Goal: Task Accomplishment & Management: Manage account settings

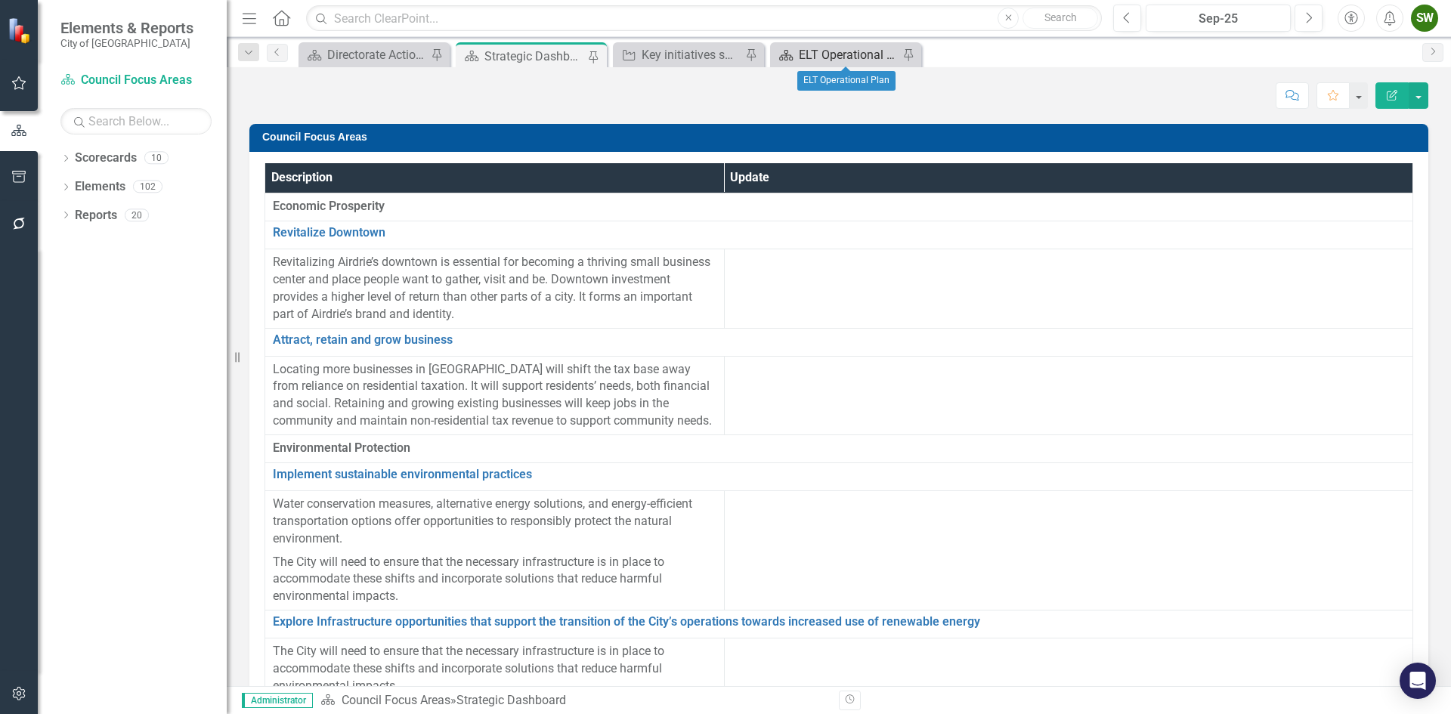
click at [859, 51] on div "ELT Operational Plan" at bounding box center [849, 54] width 100 height 19
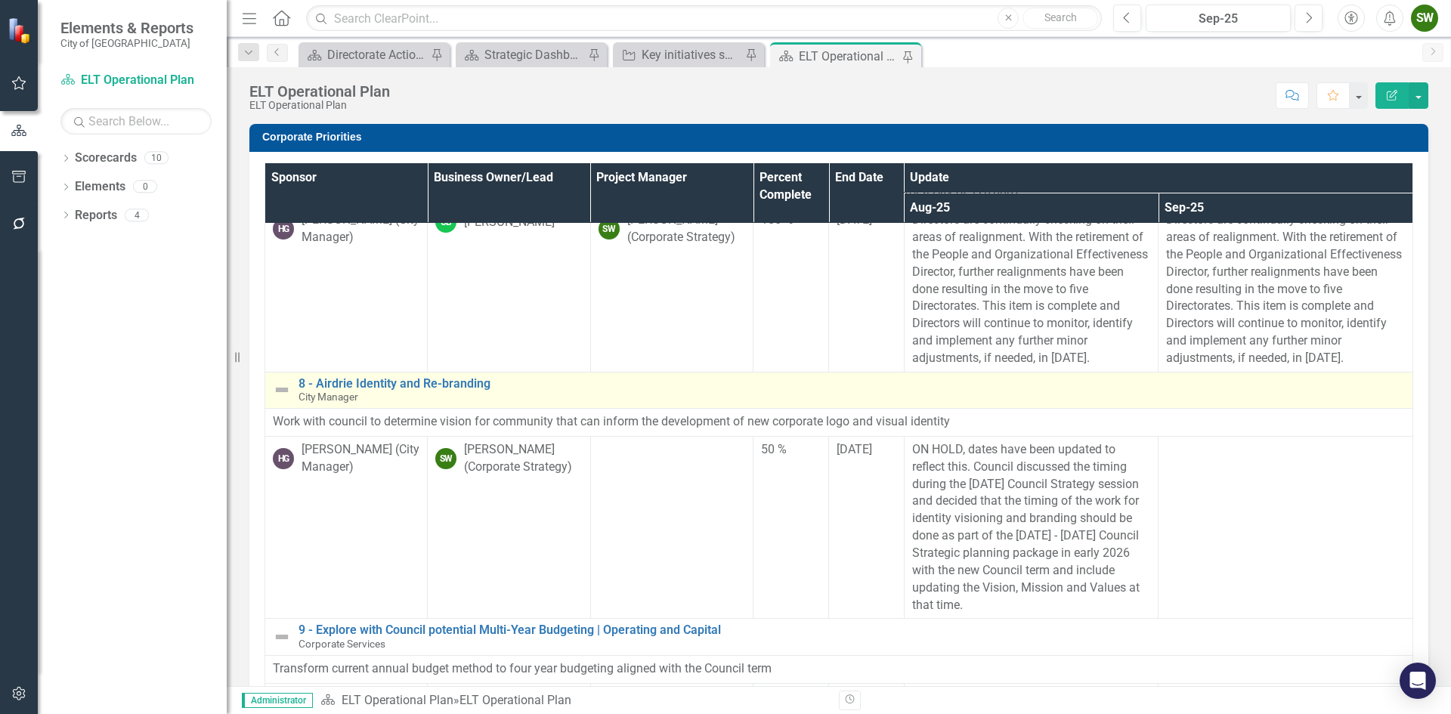
scroll to position [1285, 0]
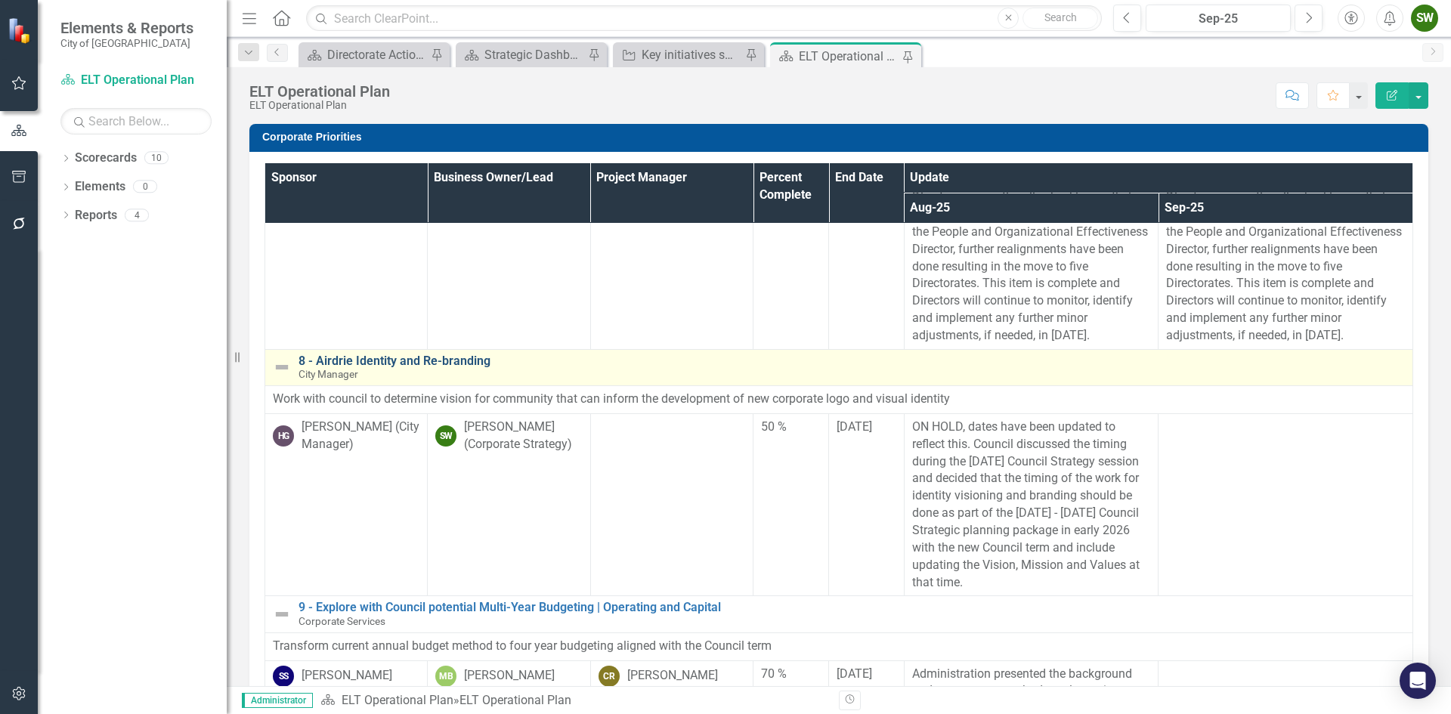
click at [374, 361] on link "8 - Airdrie Identity and Re-branding" at bounding box center [852, 361] width 1107 height 14
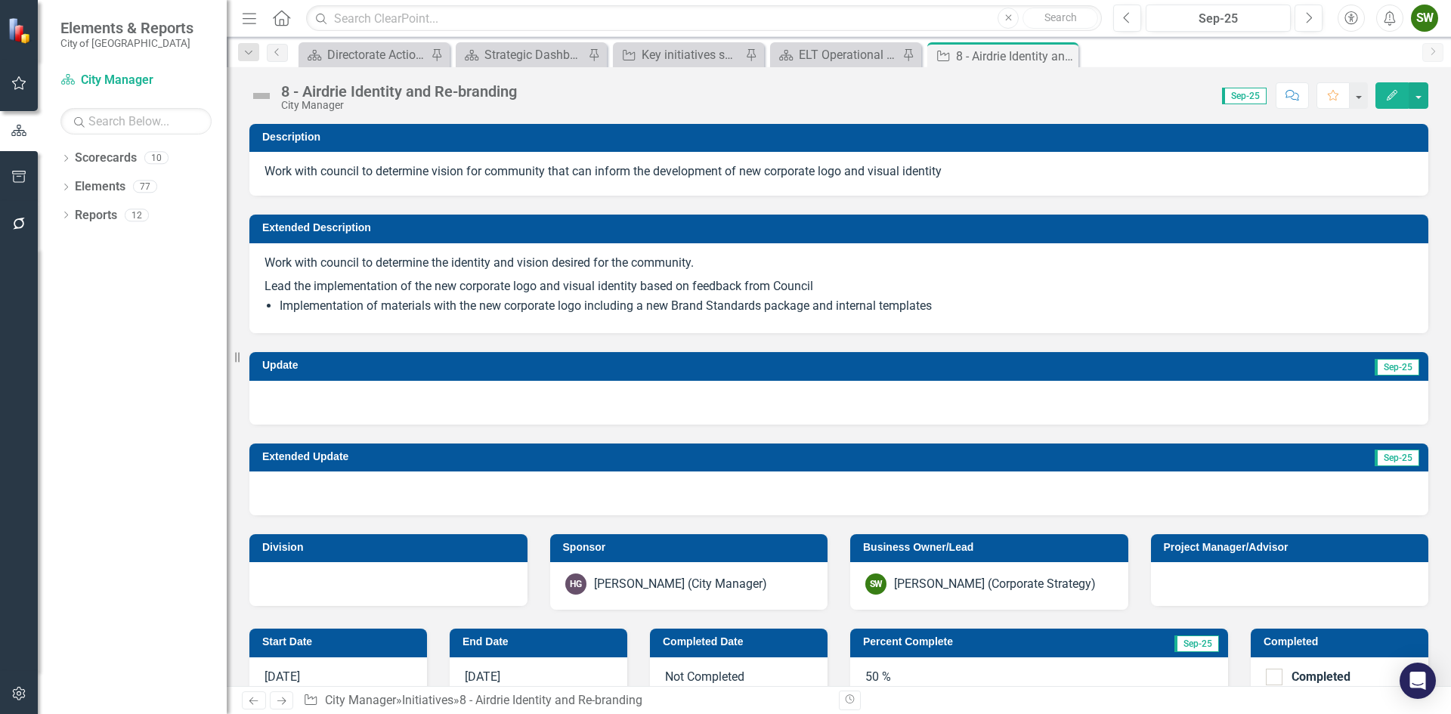
click at [949, 408] on div at bounding box center [838, 403] width 1179 height 44
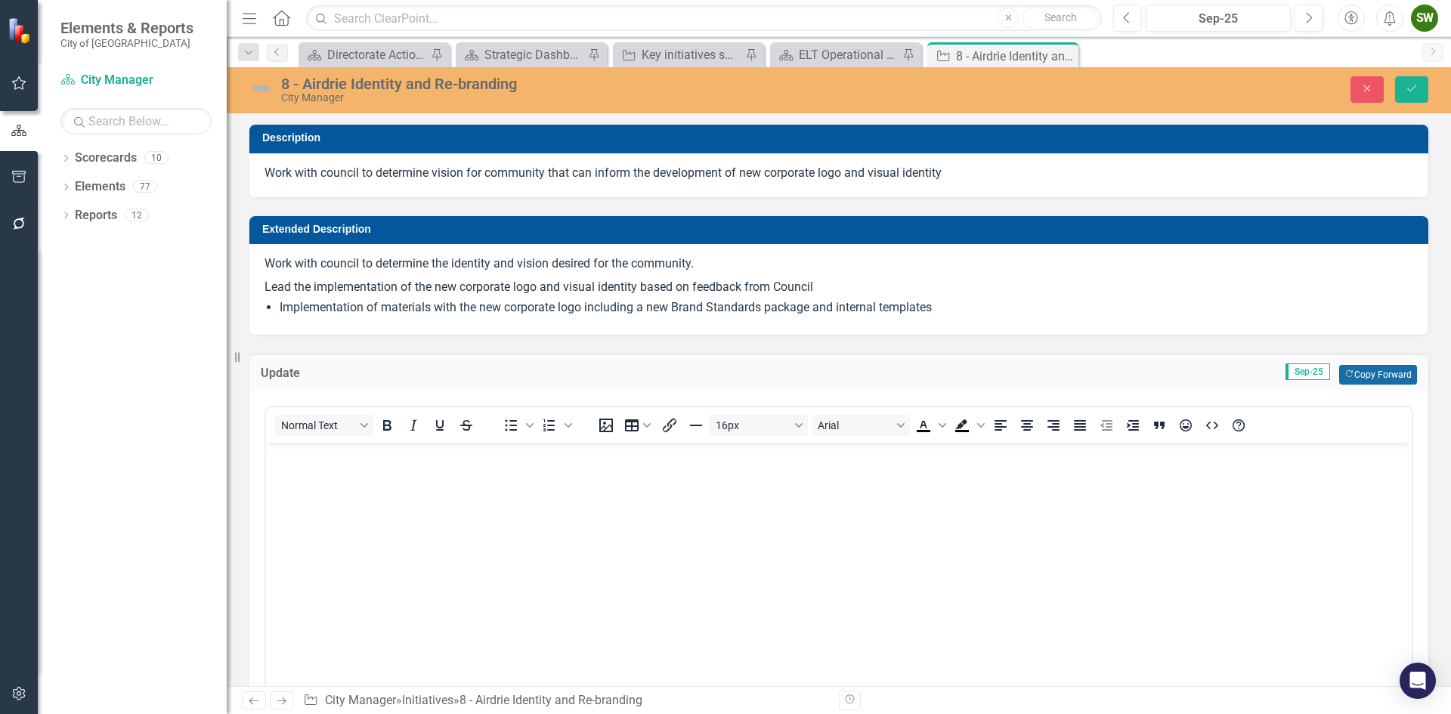
click at [1363, 375] on button "Copy Forward Copy Forward" at bounding box center [1378, 375] width 78 height 20
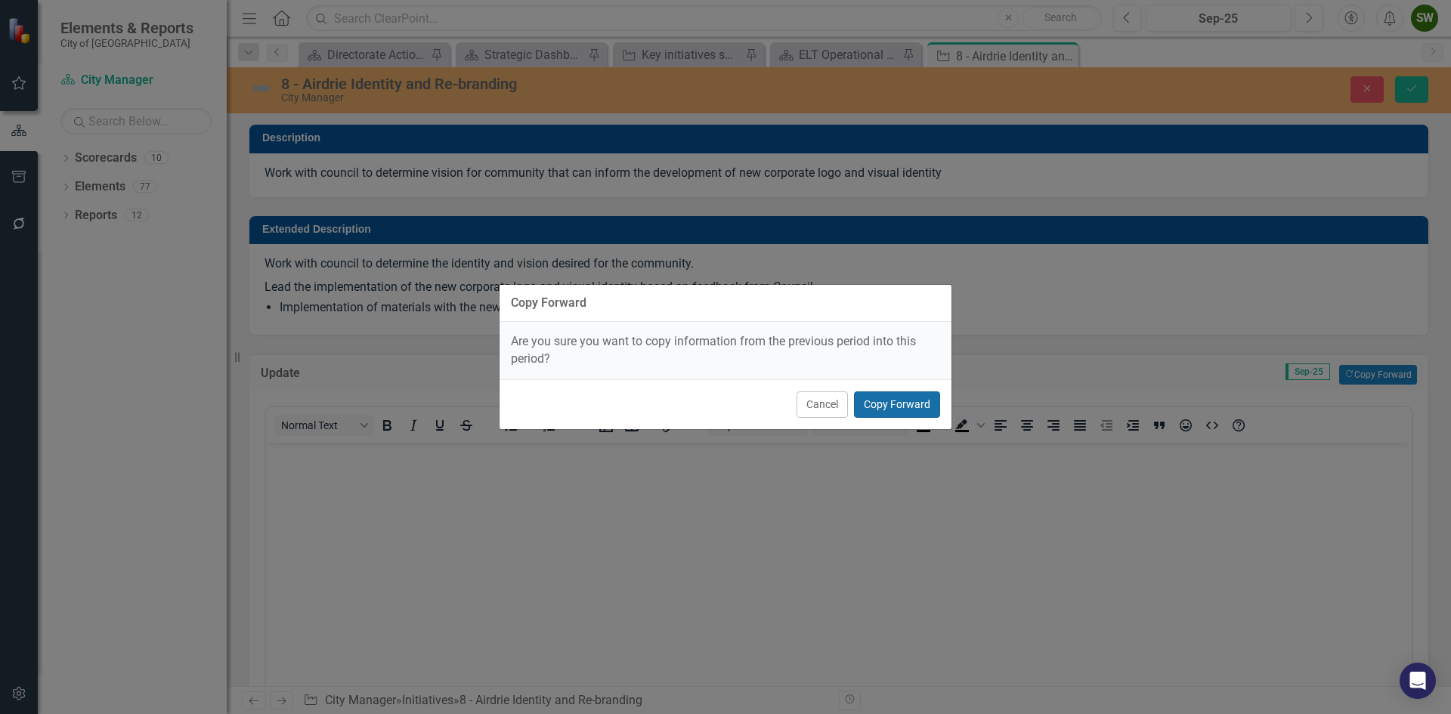
click at [892, 406] on button "Copy Forward" at bounding box center [897, 405] width 86 height 26
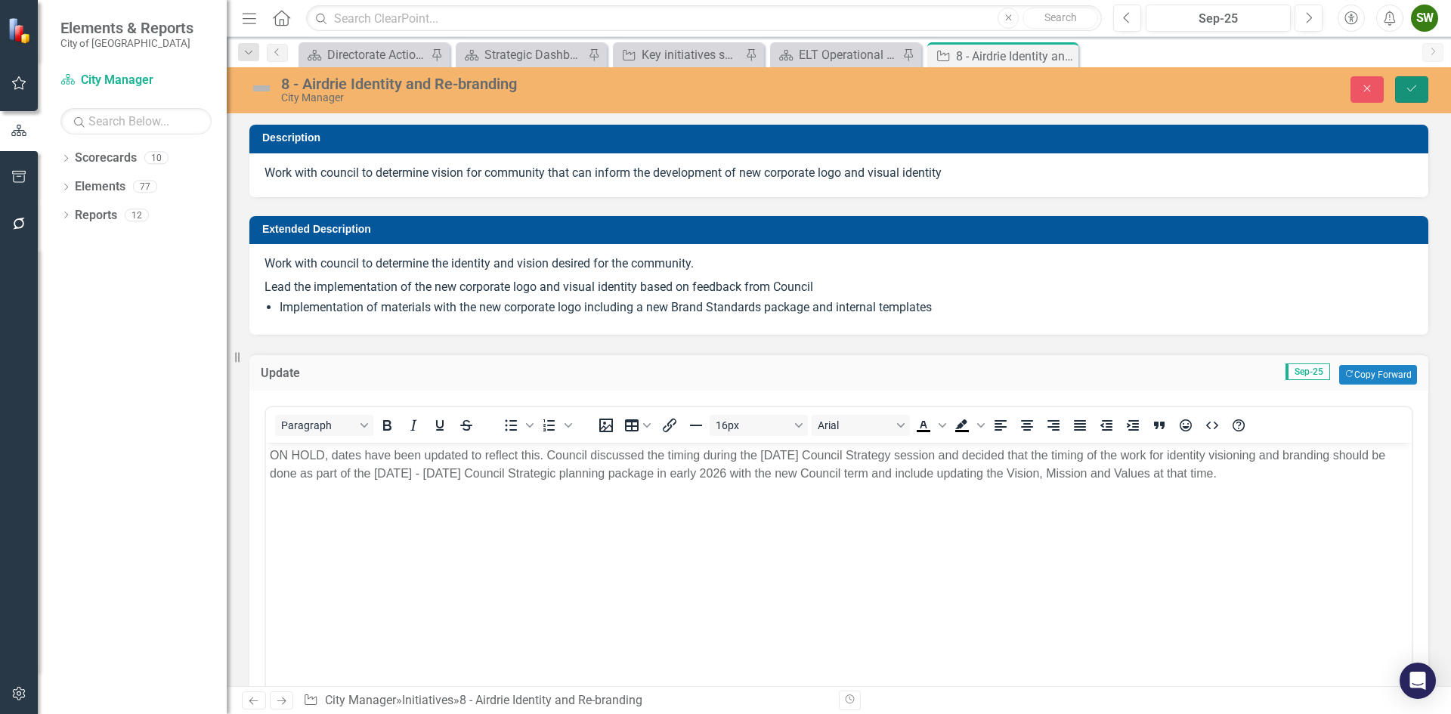
click at [1414, 87] on icon "Save" at bounding box center [1412, 88] width 14 height 11
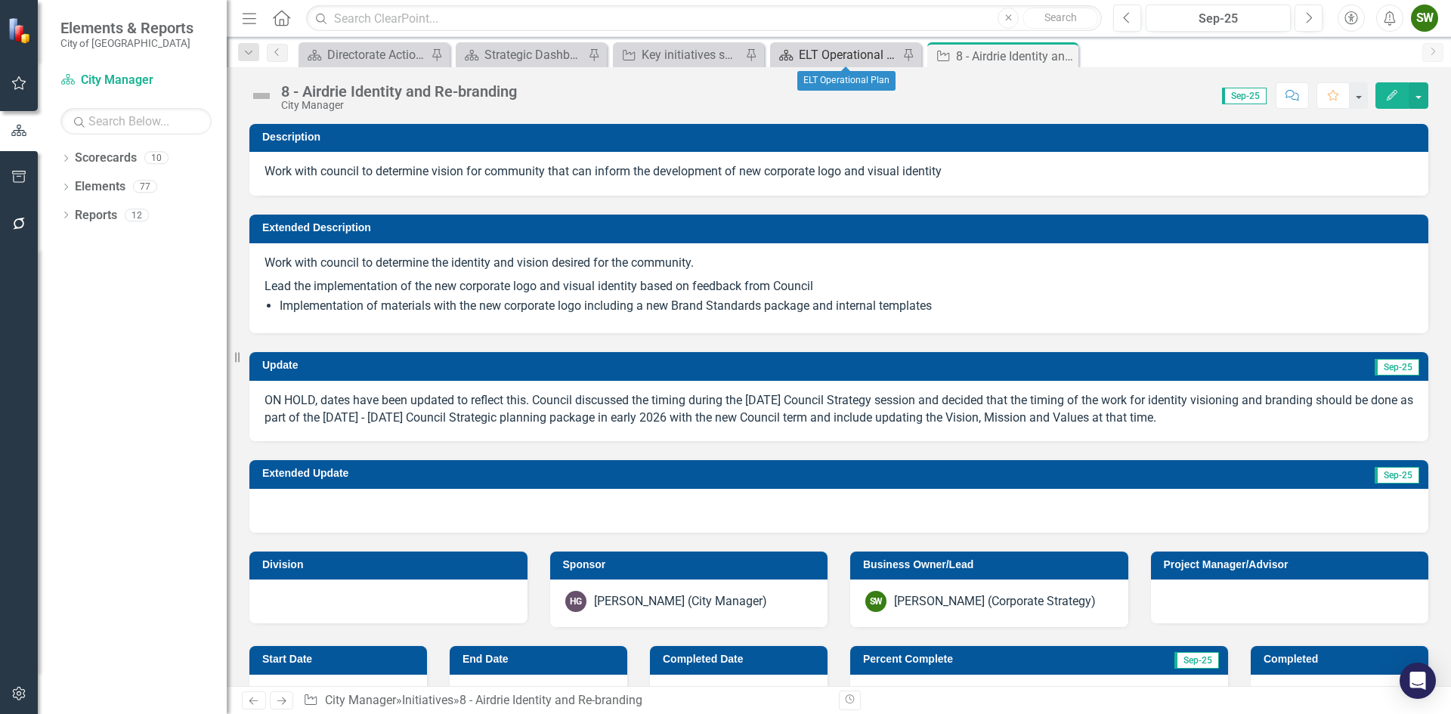
click at [840, 54] on div "ELT Operational Plan" at bounding box center [849, 54] width 100 height 19
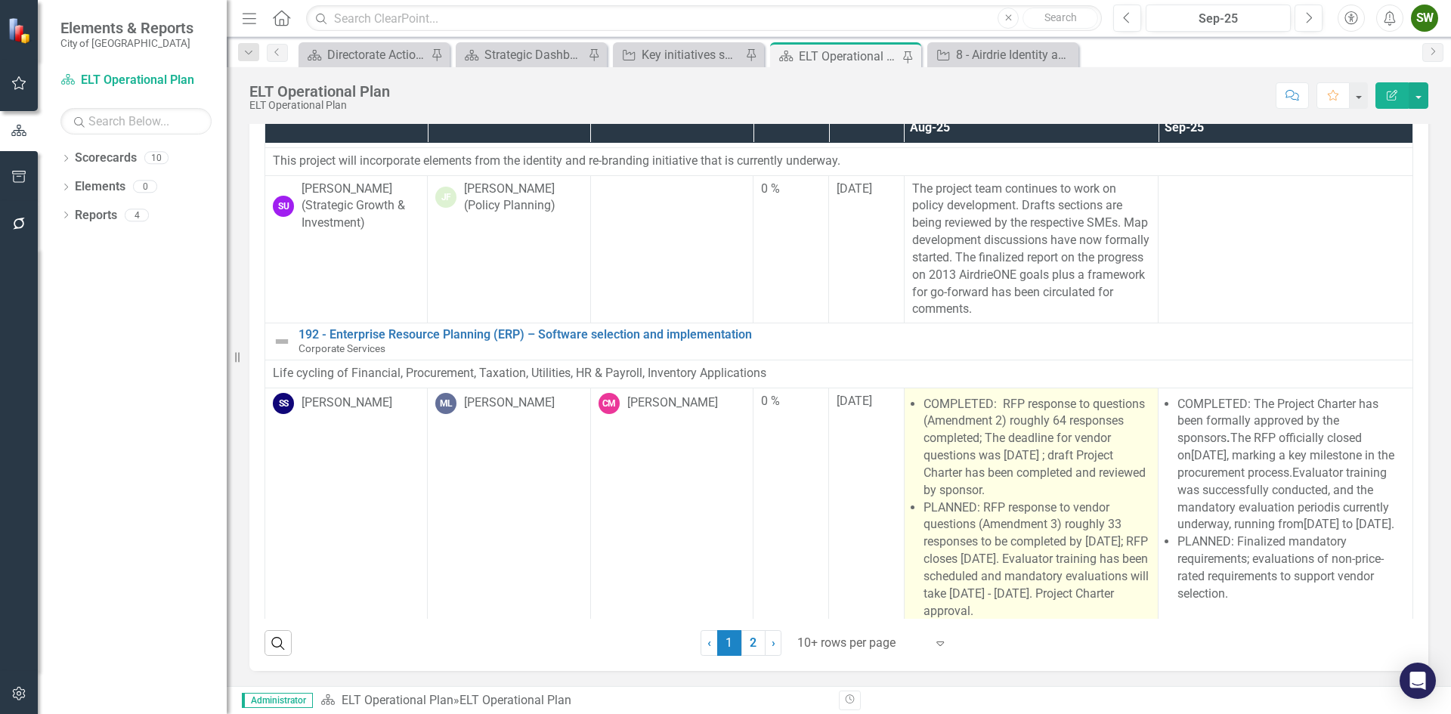
scroll to position [2032, 0]
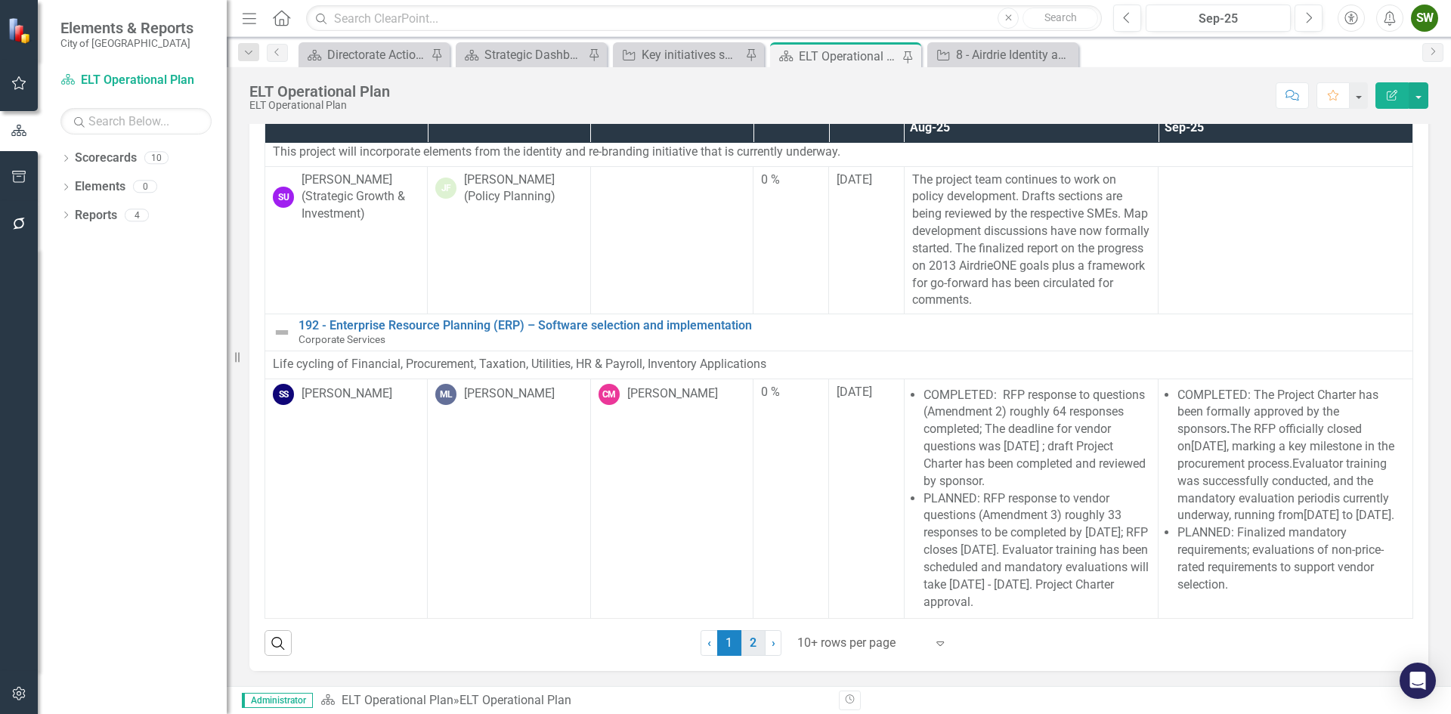
click at [748, 646] on link "2" at bounding box center [753, 643] width 24 height 26
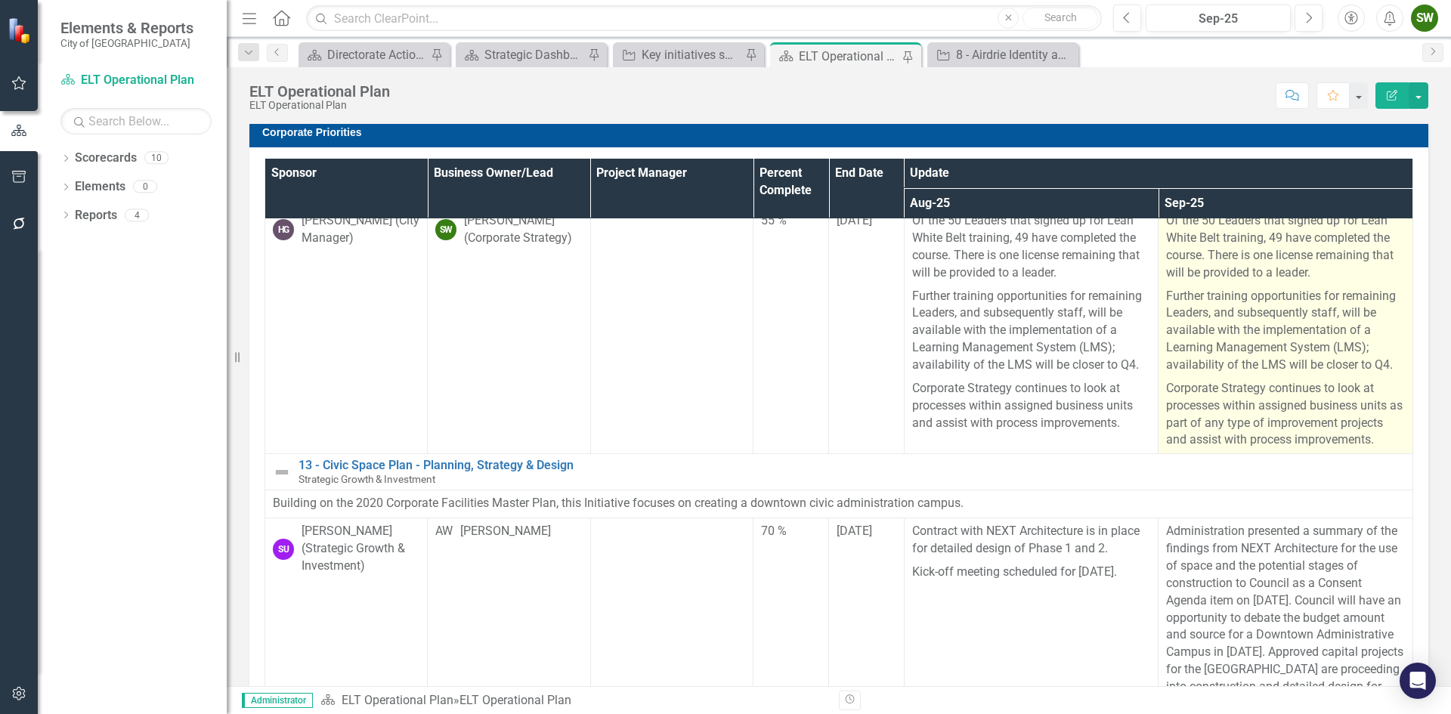
scroll to position [0, 0]
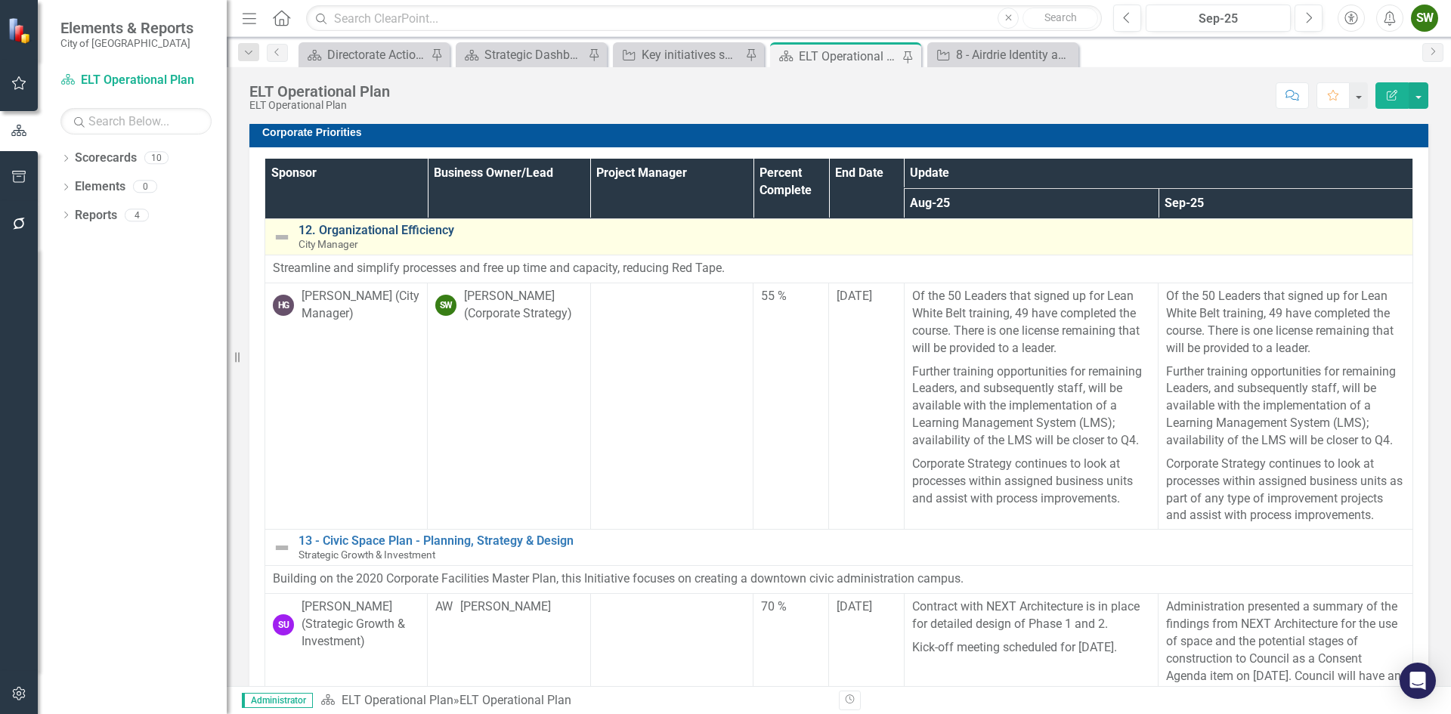
click at [387, 231] on link "12. Organizational Efficiency" at bounding box center [852, 231] width 1107 height 14
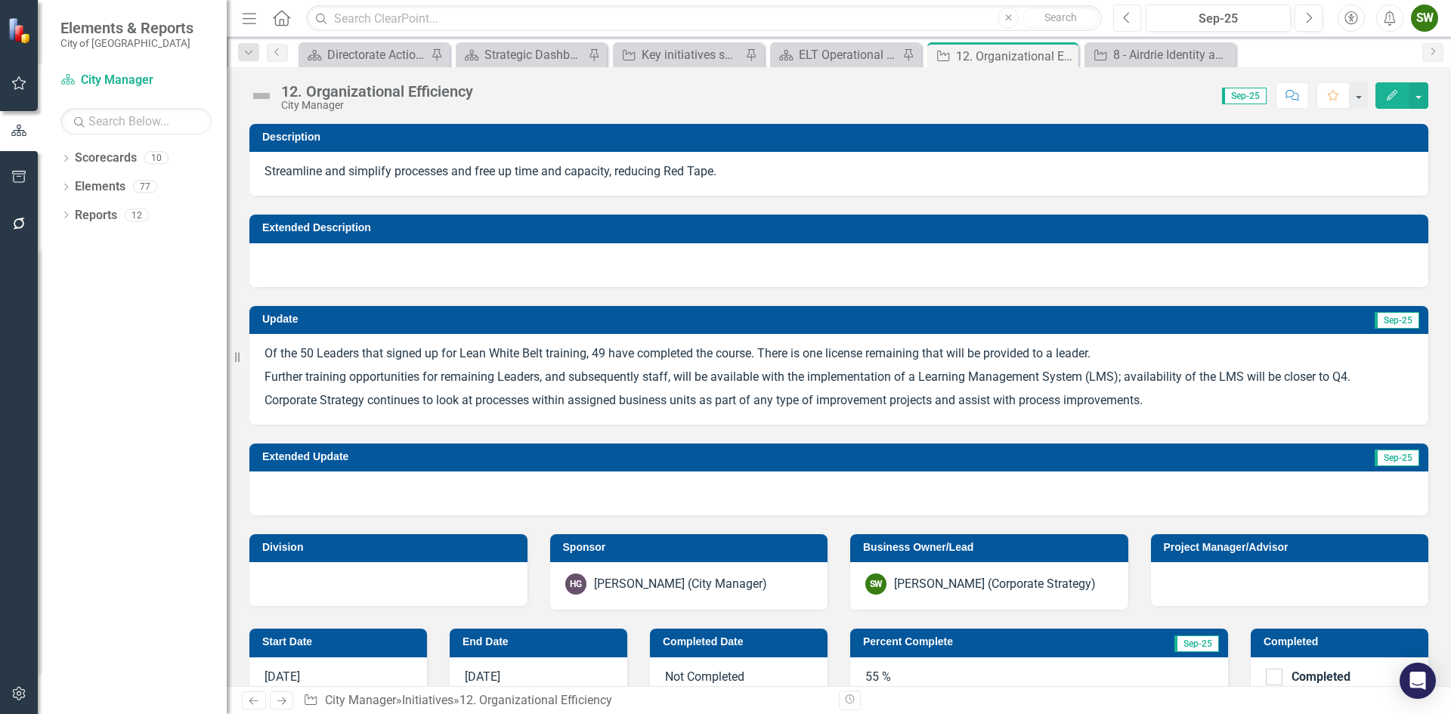
click at [1121, 18] on button "Previous" at bounding box center [1127, 18] width 28 height 27
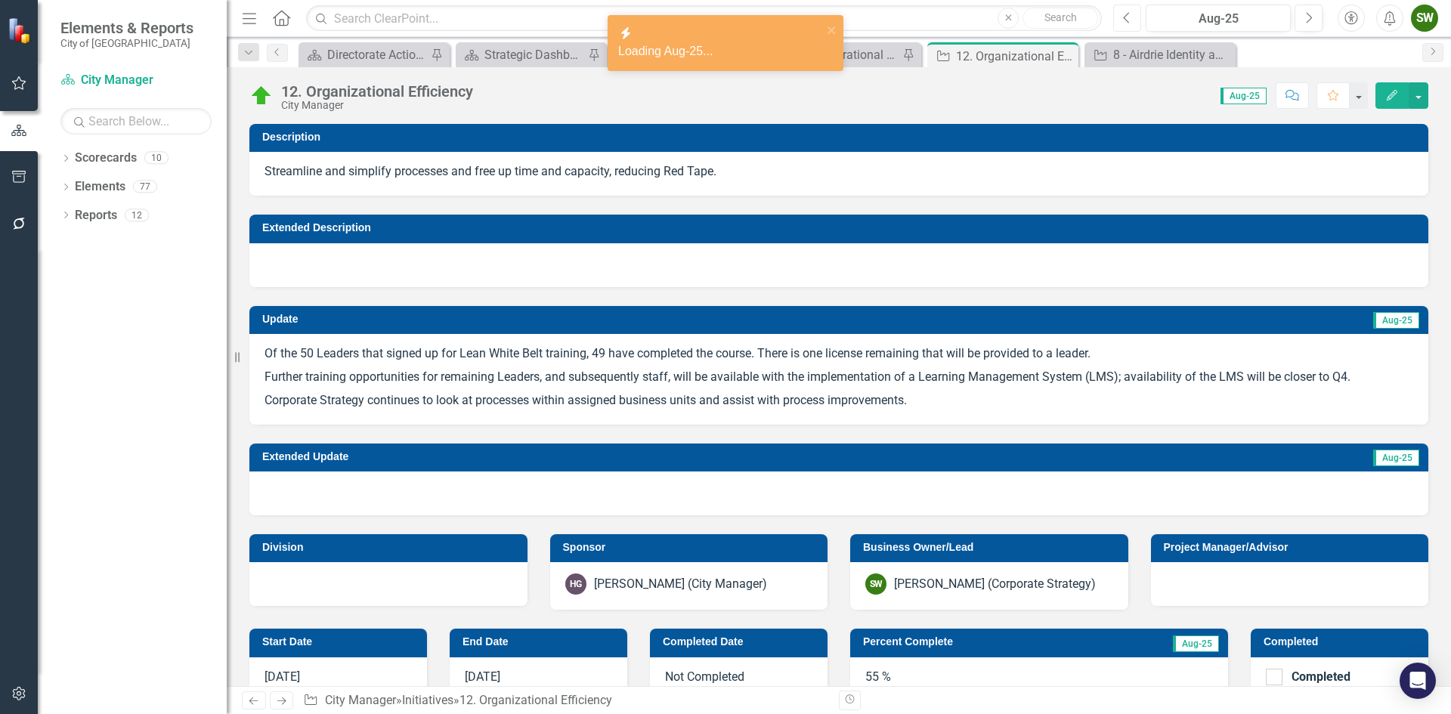
click at [1124, 19] on icon "Previous" at bounding box center [1127, 18] width 8 height 14
click at [1130, 17] on icon "Previous" at bounding box center [1127, 18] width 8 height 14
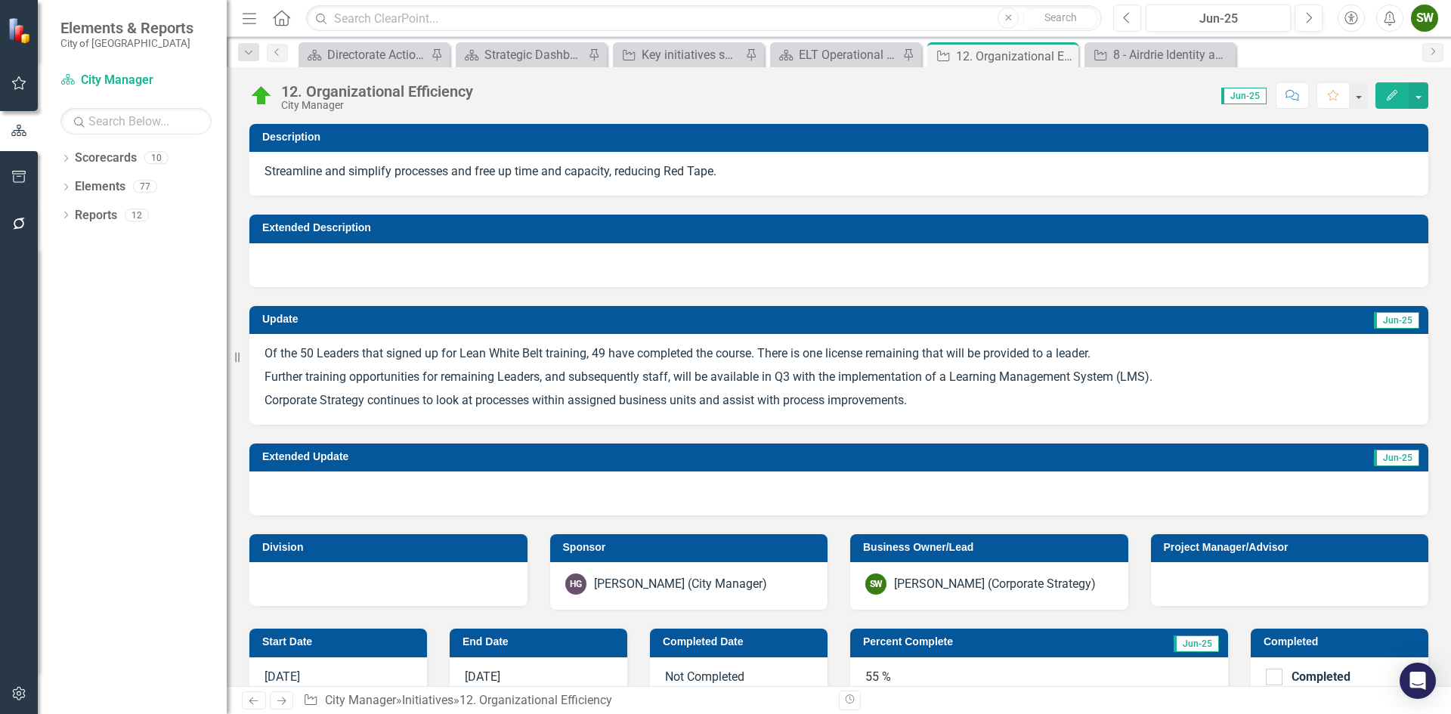
click at [1130, 17] on icon "Previous" at bounding box center [1127, 18] width 8 height 14
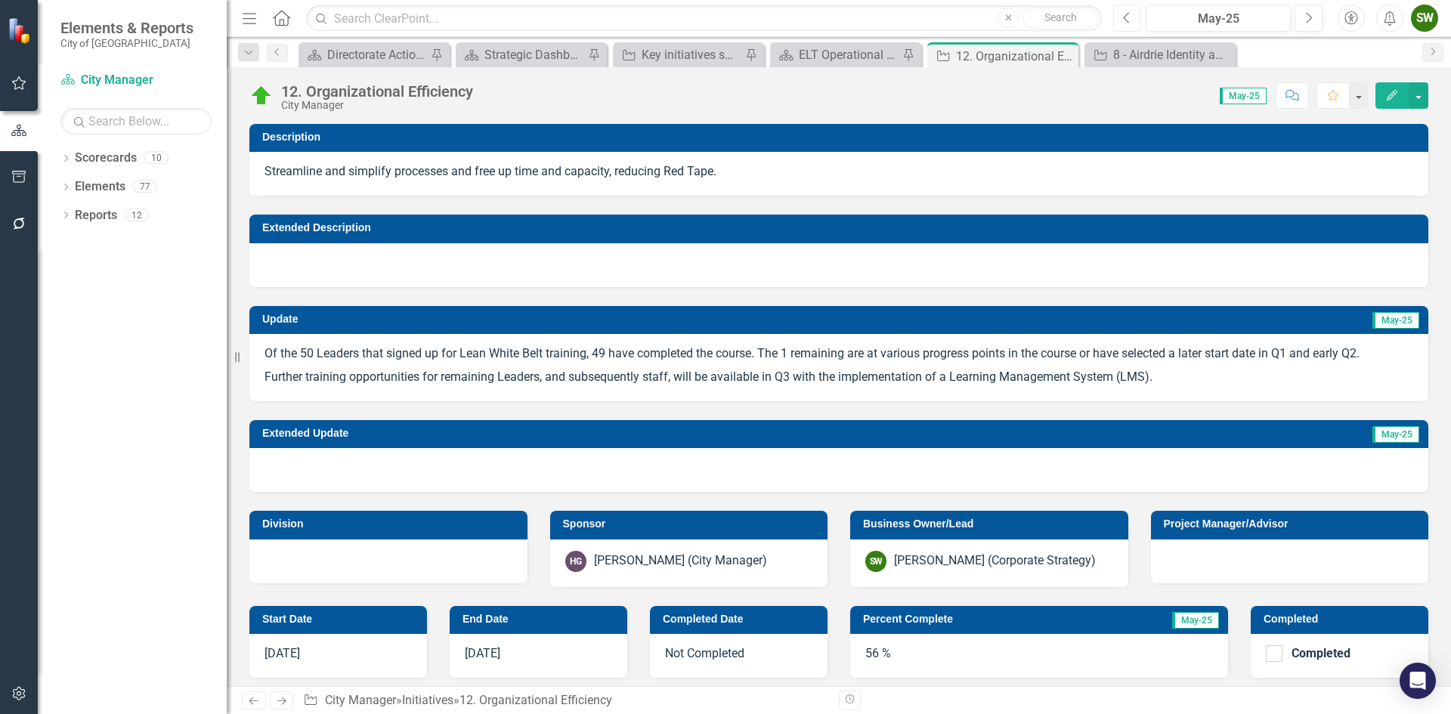
click at [1130, 17] on icon "Previous" at bounding box center [1127, 18] width 8 height 14
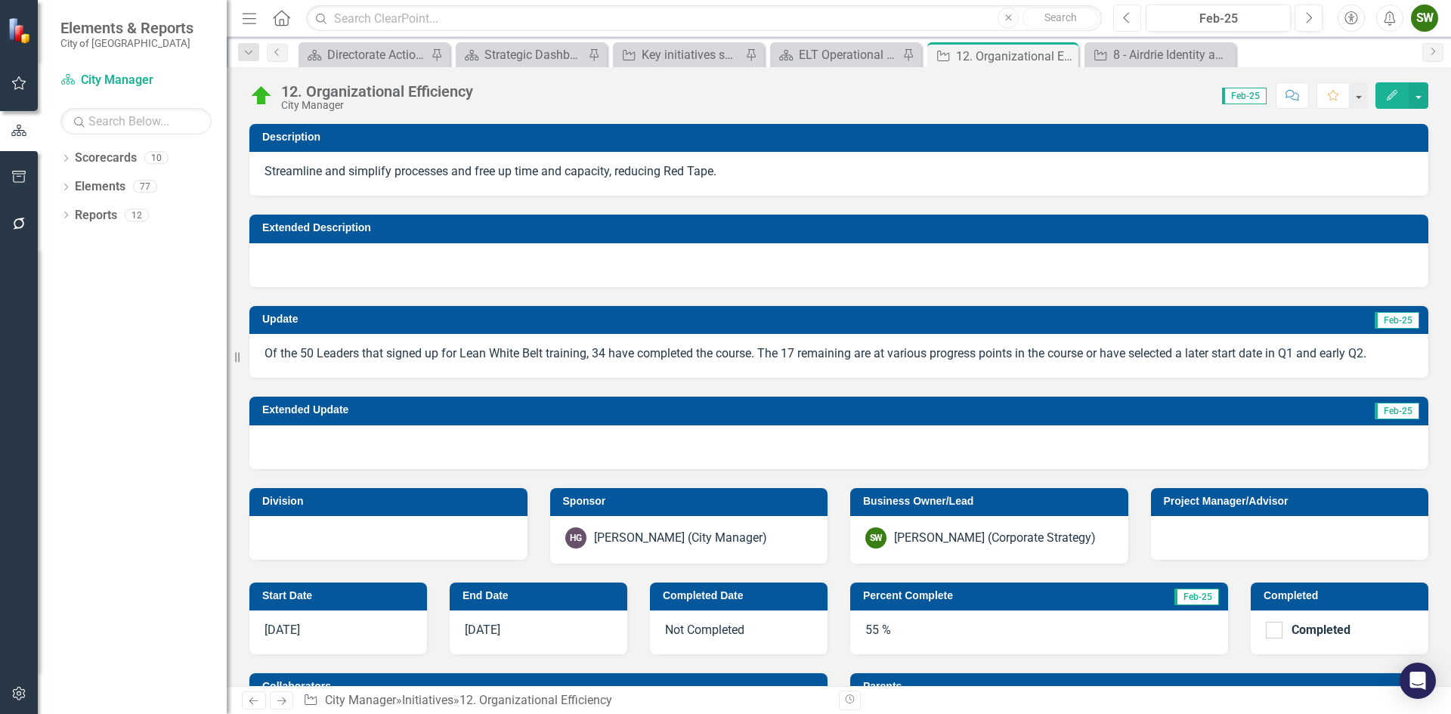
click at [1130, 17] on icon "Previous" at bounding box center [1127, 18] width 8 height 14
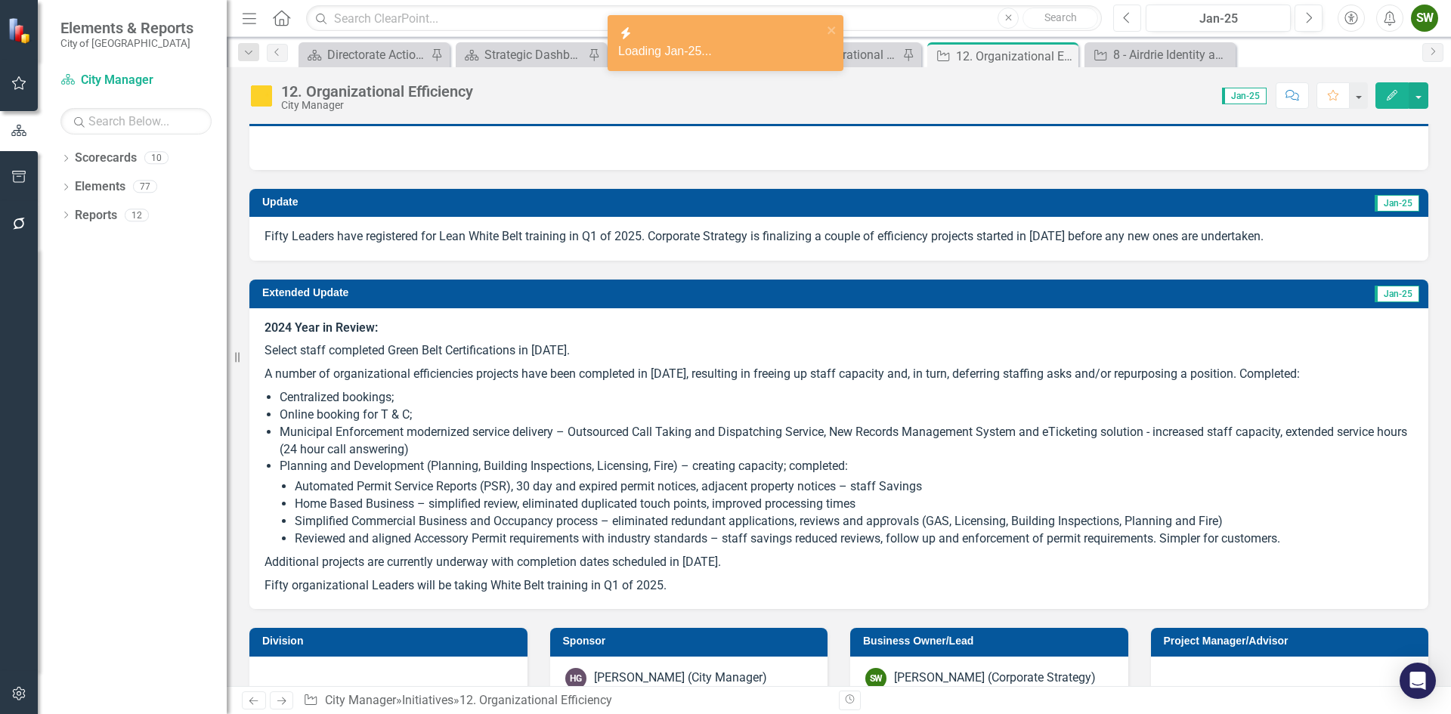
scroll to position [151, 0]
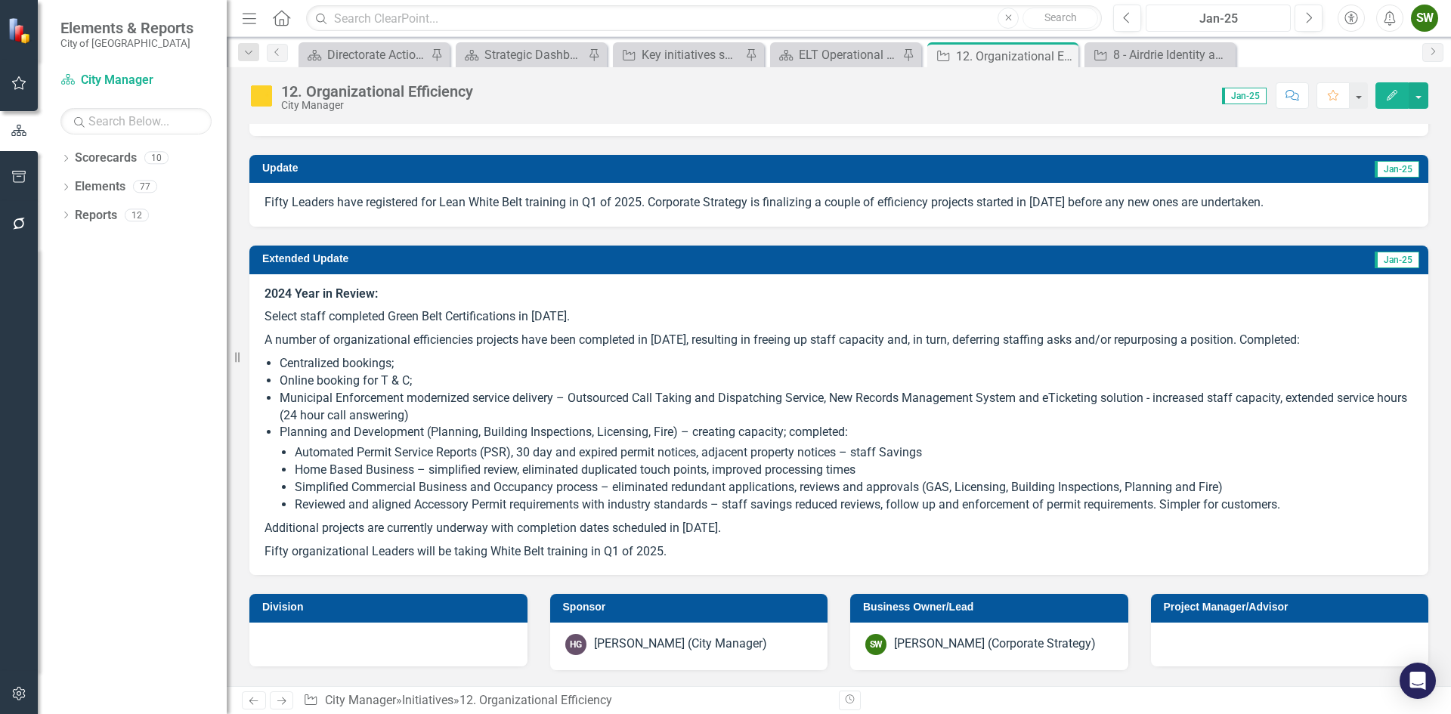
click at [1229, 20] on div "Jan-25" at bounding box center [1218, 19] width 135 height 18
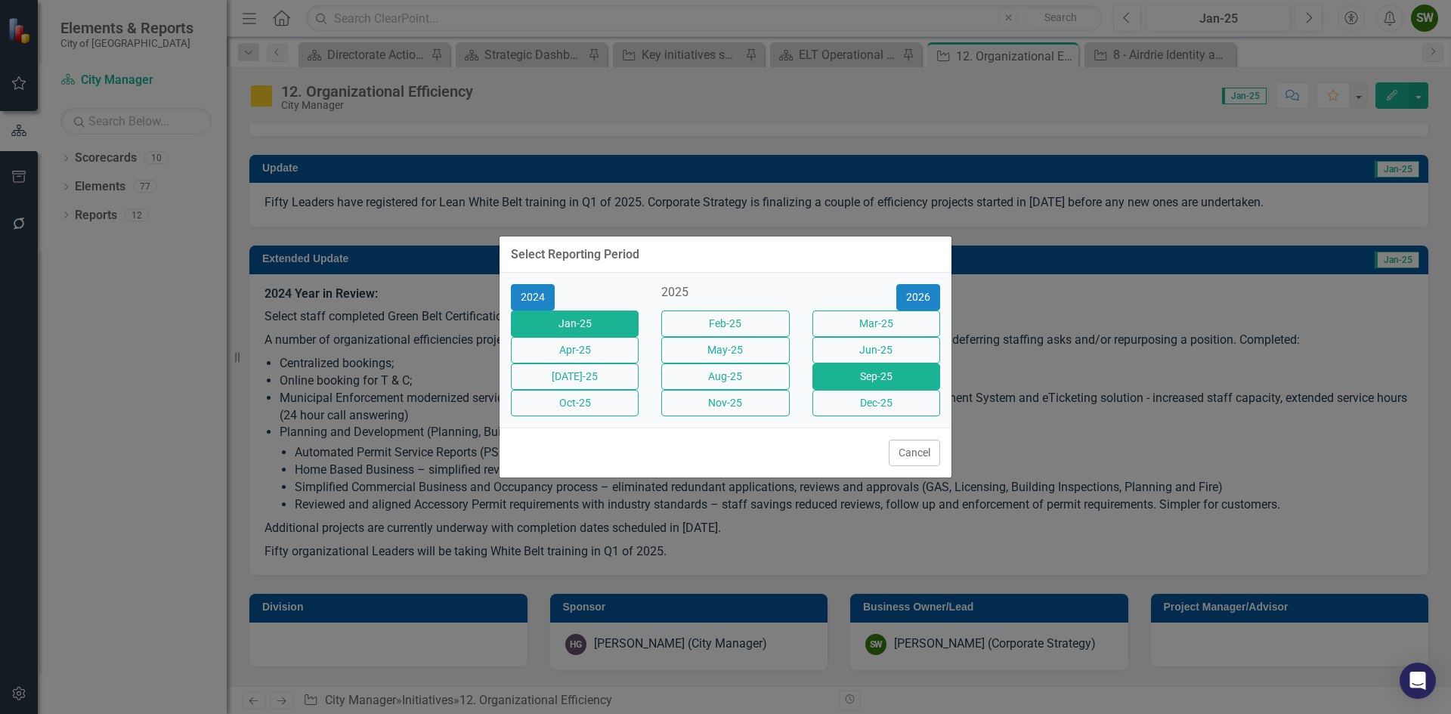
click at [880, 384] on button "Sep-25" at bounding box center [877, 377] width 128 height 26
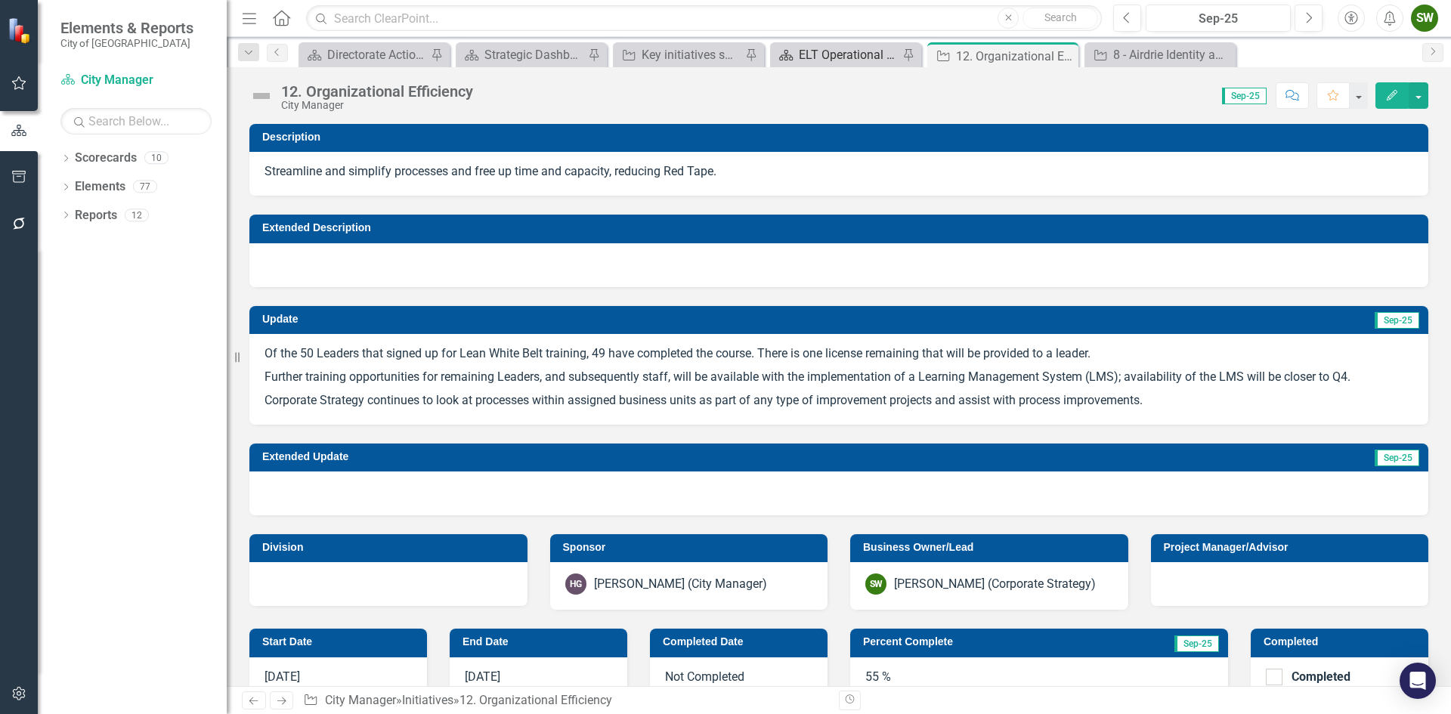
click at [828, 51] on div "ELT Operational Plan" at bounding box center [849, 54] width 100 height 19
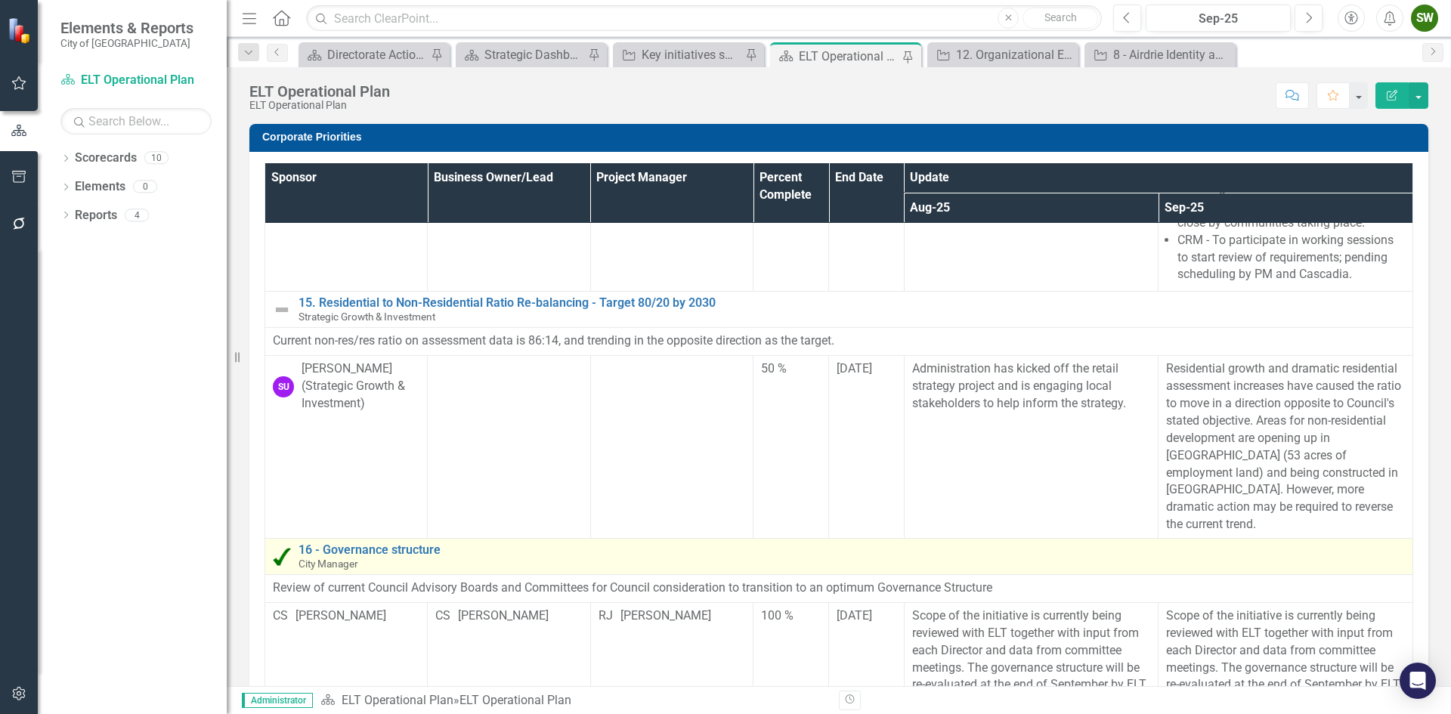
scroll to position [76, 0]
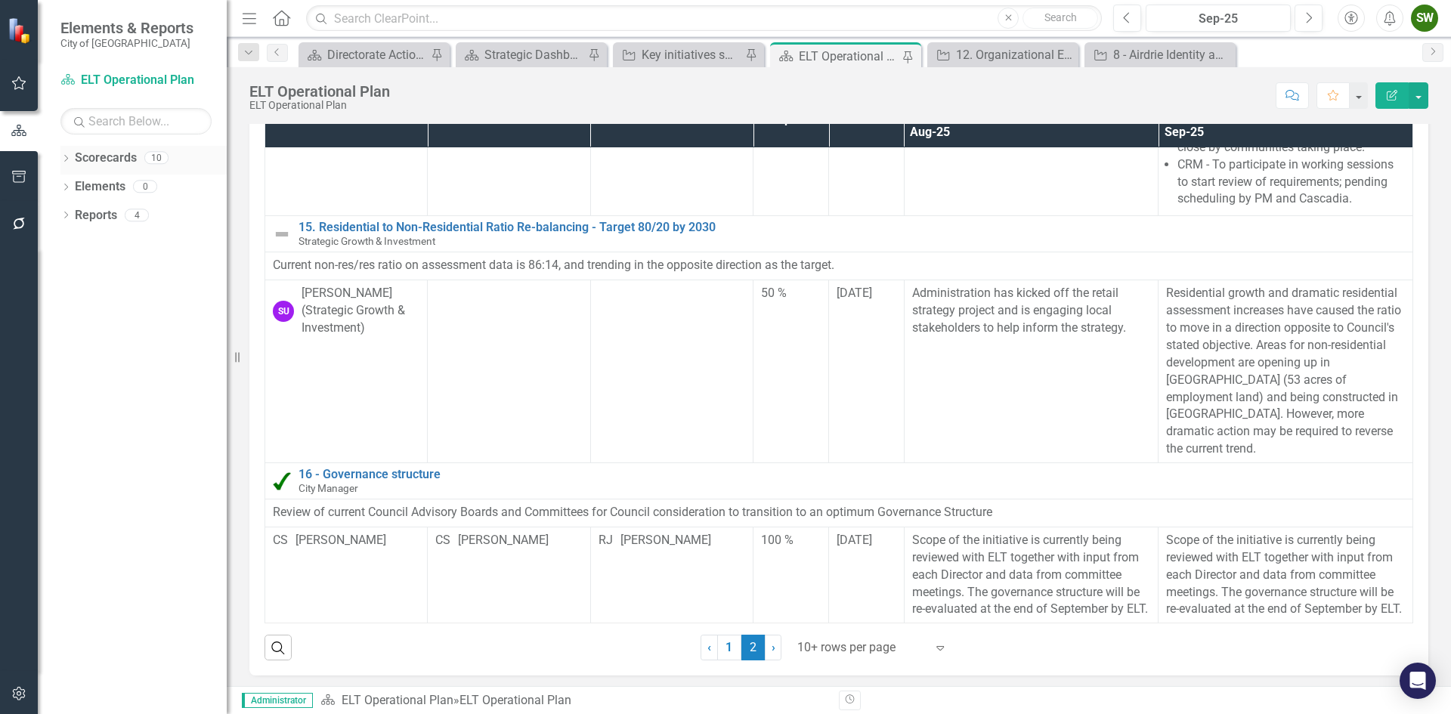
click at [114, 151] on link "Scorecards" at bounding box center [106, 158] width 62 height 17
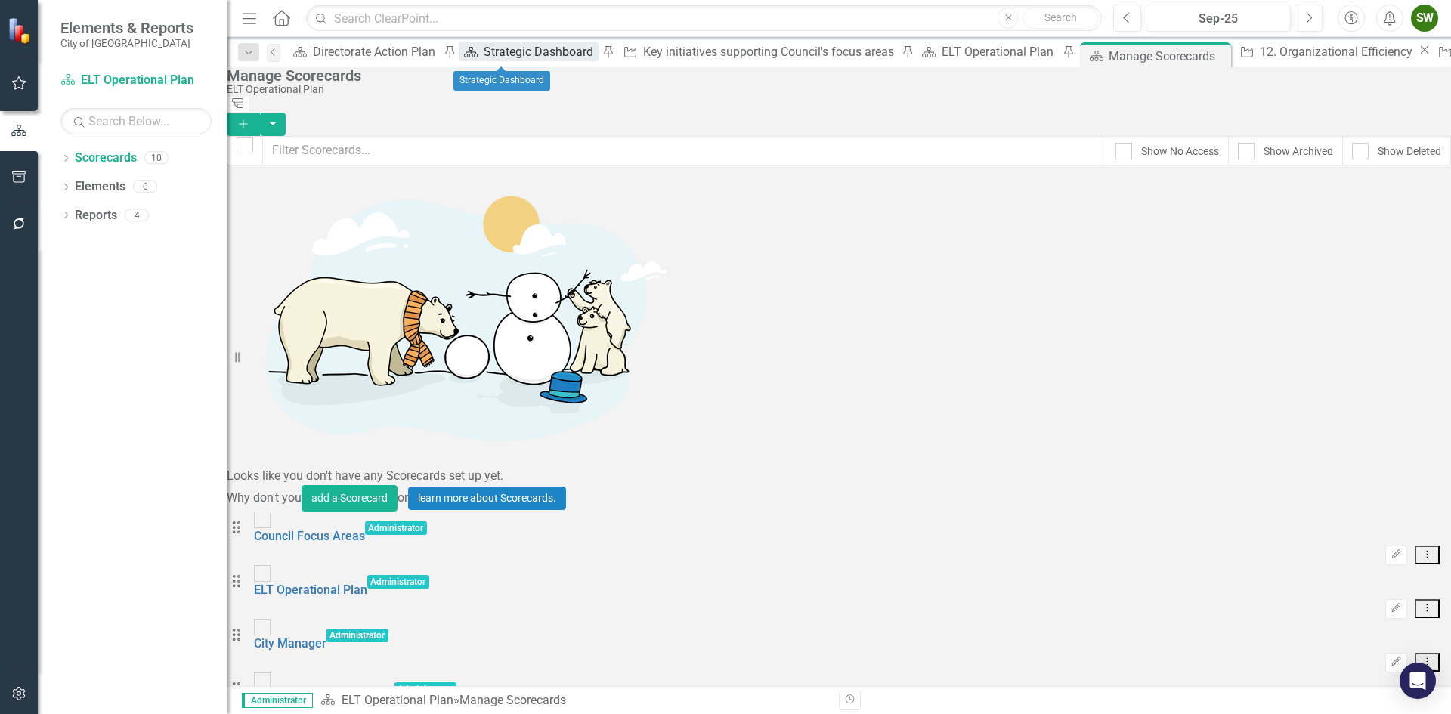
click at [493, 49] on div "Strategic Dashboard" at bounding box center [541, 51] width 114 height 19
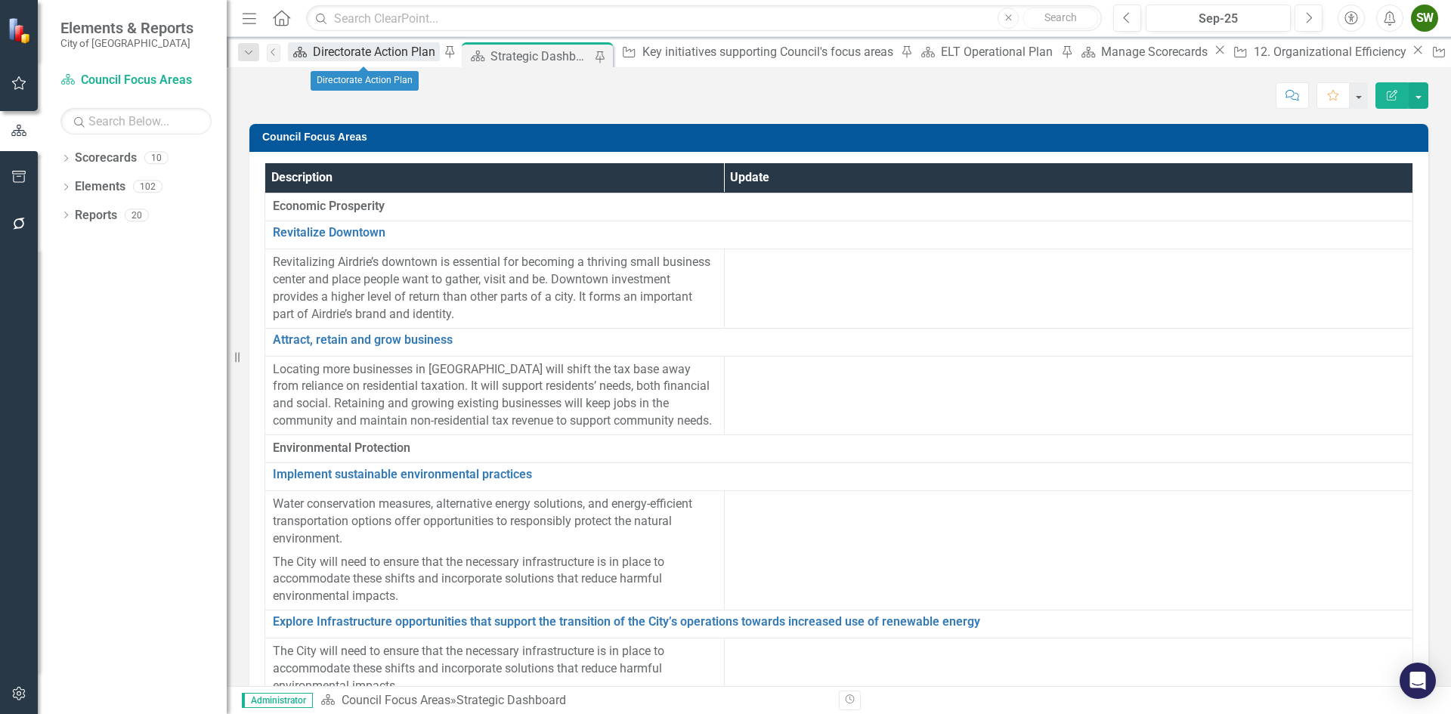
click at [376, 57] on div "Directorate Action Plan" at bounding box center [376, 51] width 127 height 19
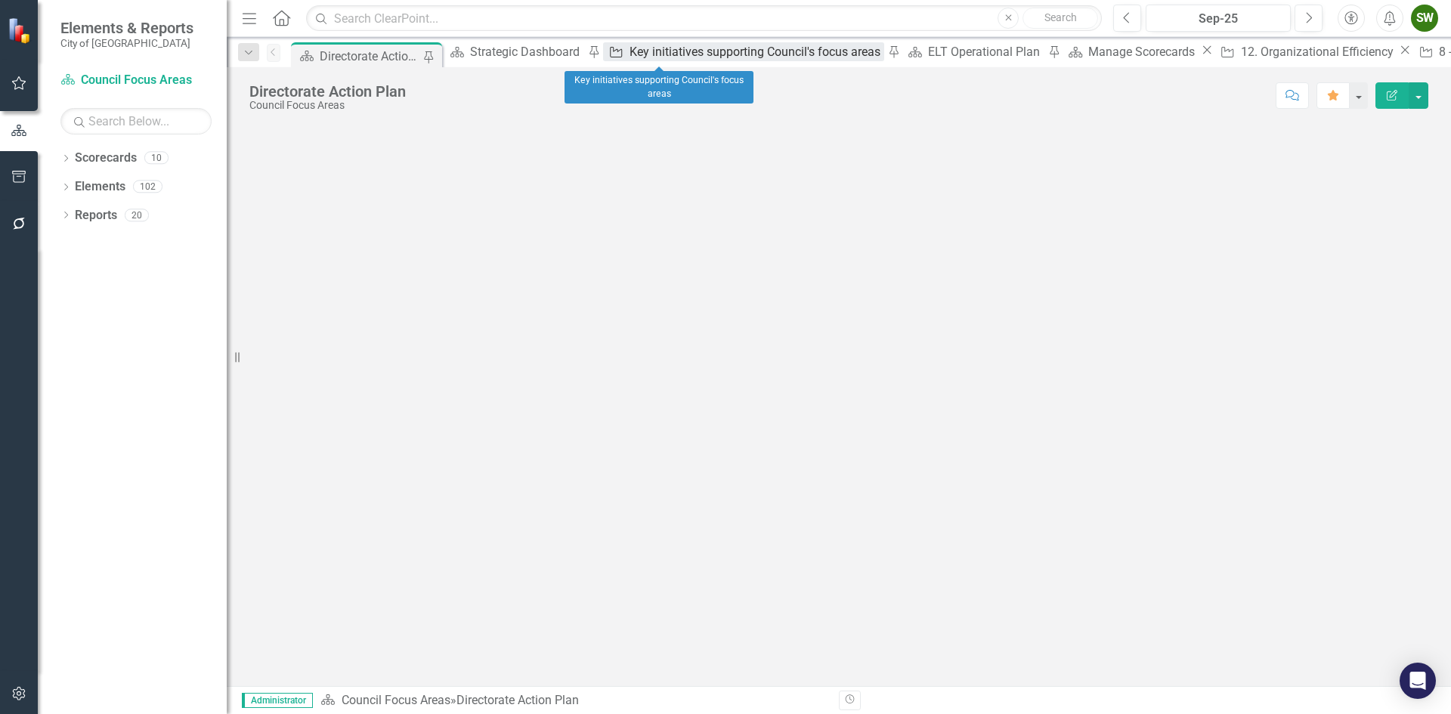
click at [666, 58] on div "Key initiatives supporting Council's focus areas" at bounding box center [757, 51] width 255 height 19
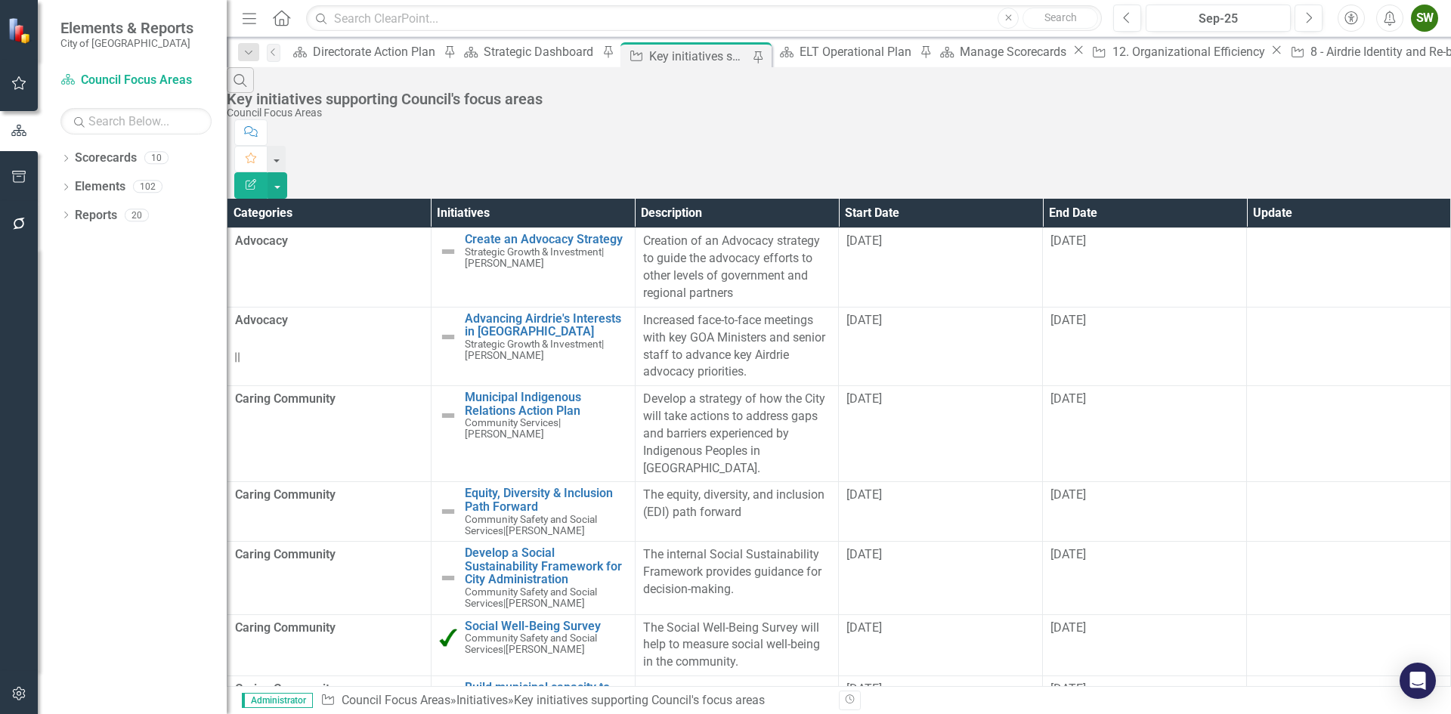
click at [101, 214] on link "Reports" at bounding box center [96, 215] width 42 height 17
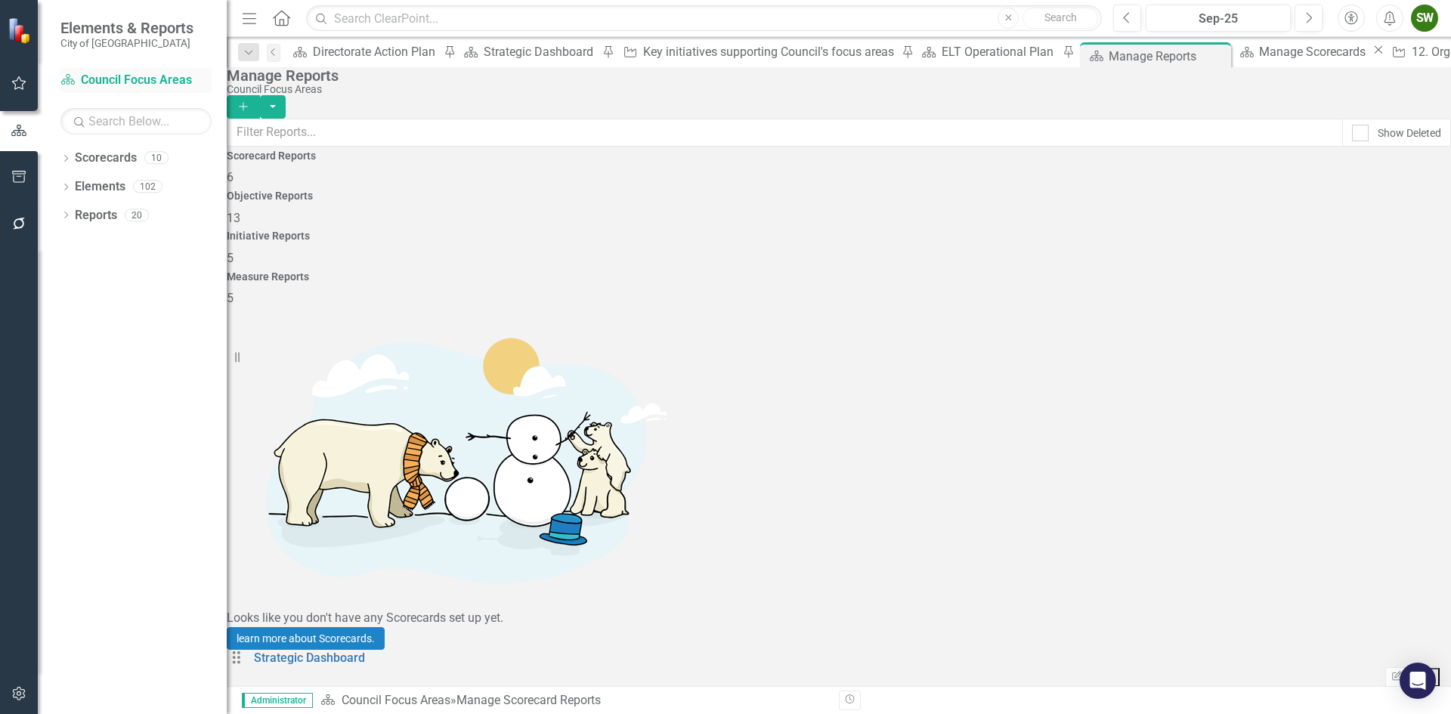
click at [156, 78] on link "Scorecard Council Focus Areas" at bounding box center [135, 80] width 151 height 17
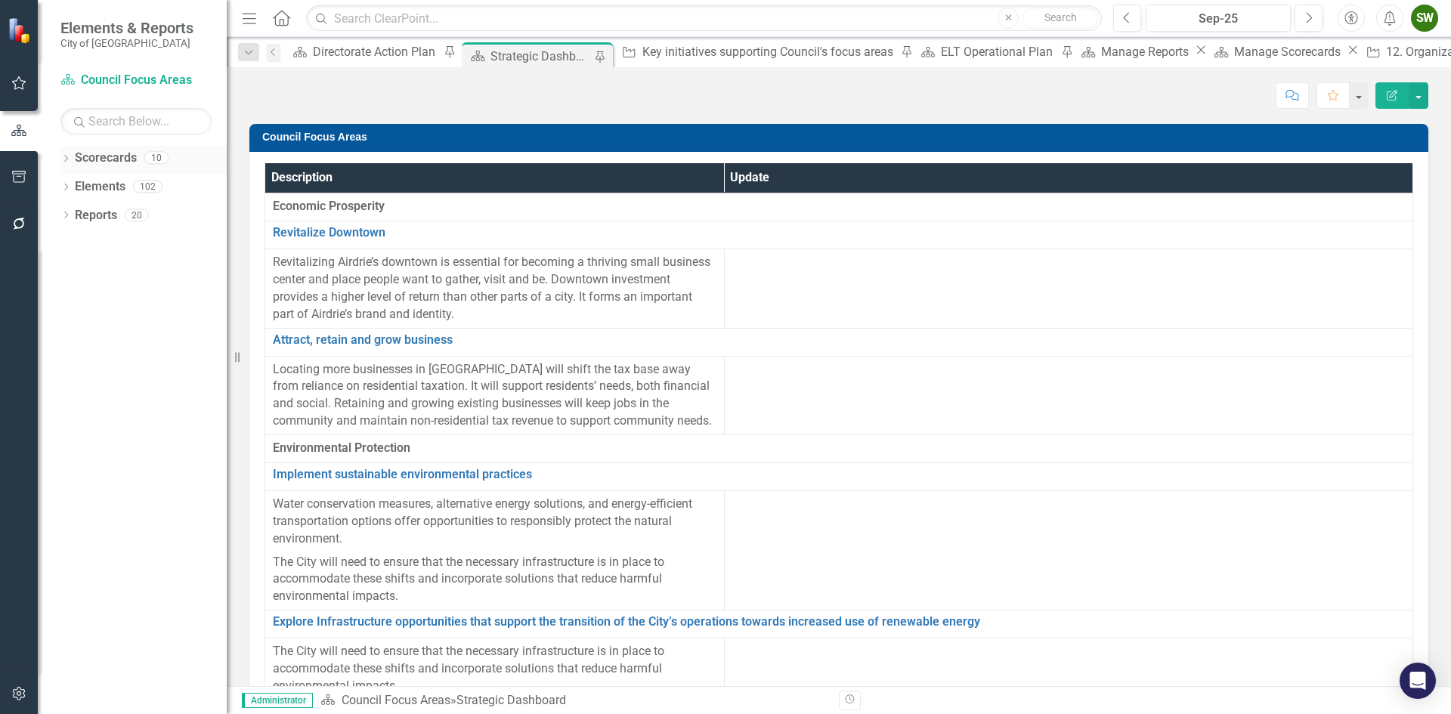
click at [119, 155] on link "Scorecards" at bounding box center [106, 158] width 62 height 17
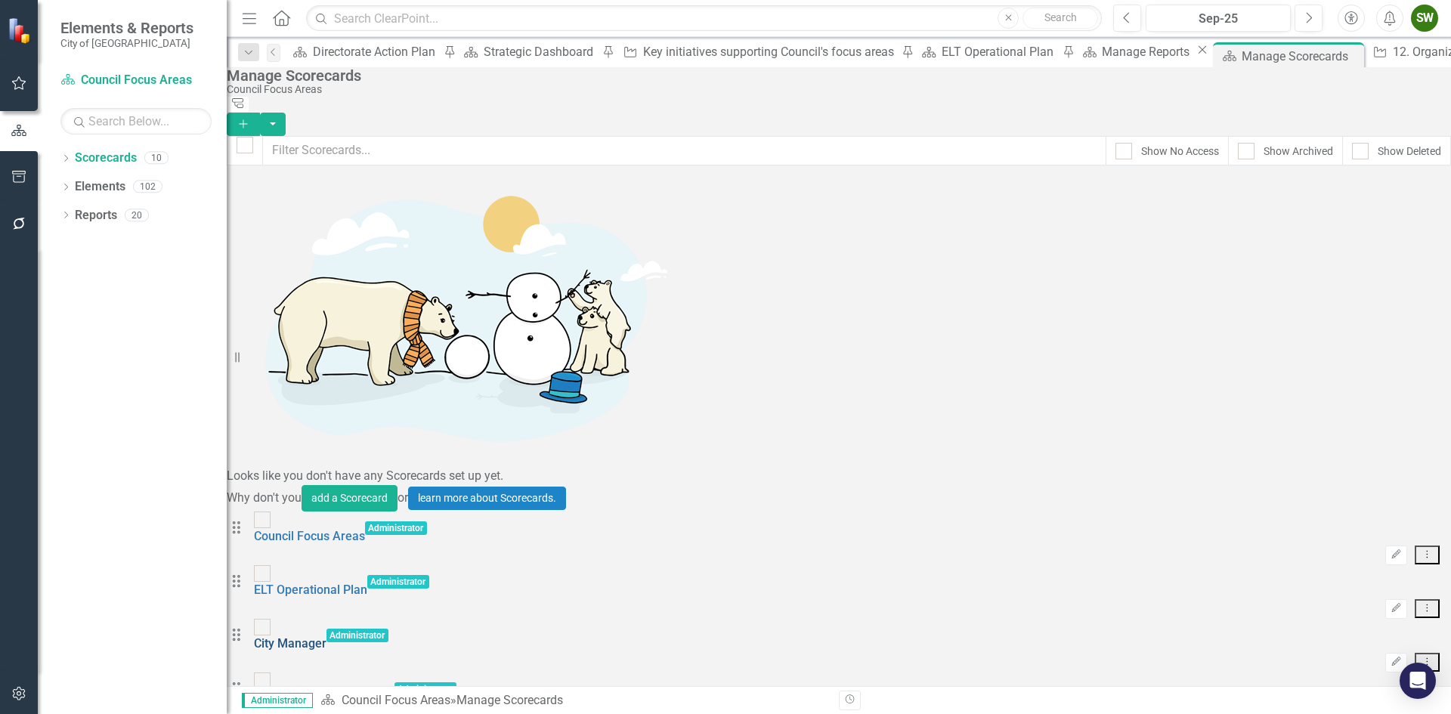
click at [327, 636] on link "City Manager" at bounding box center [290, 643] width 73 height 14
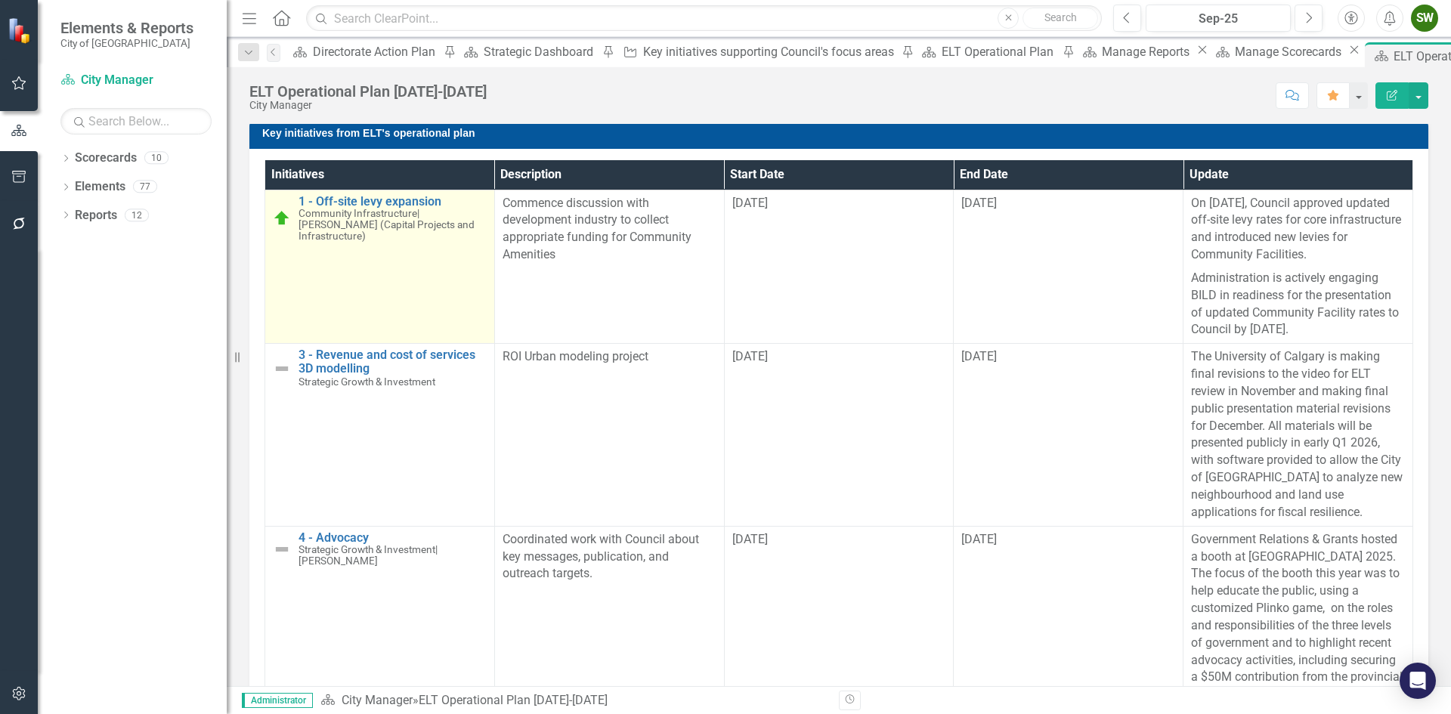
scroll to position [250, 0]
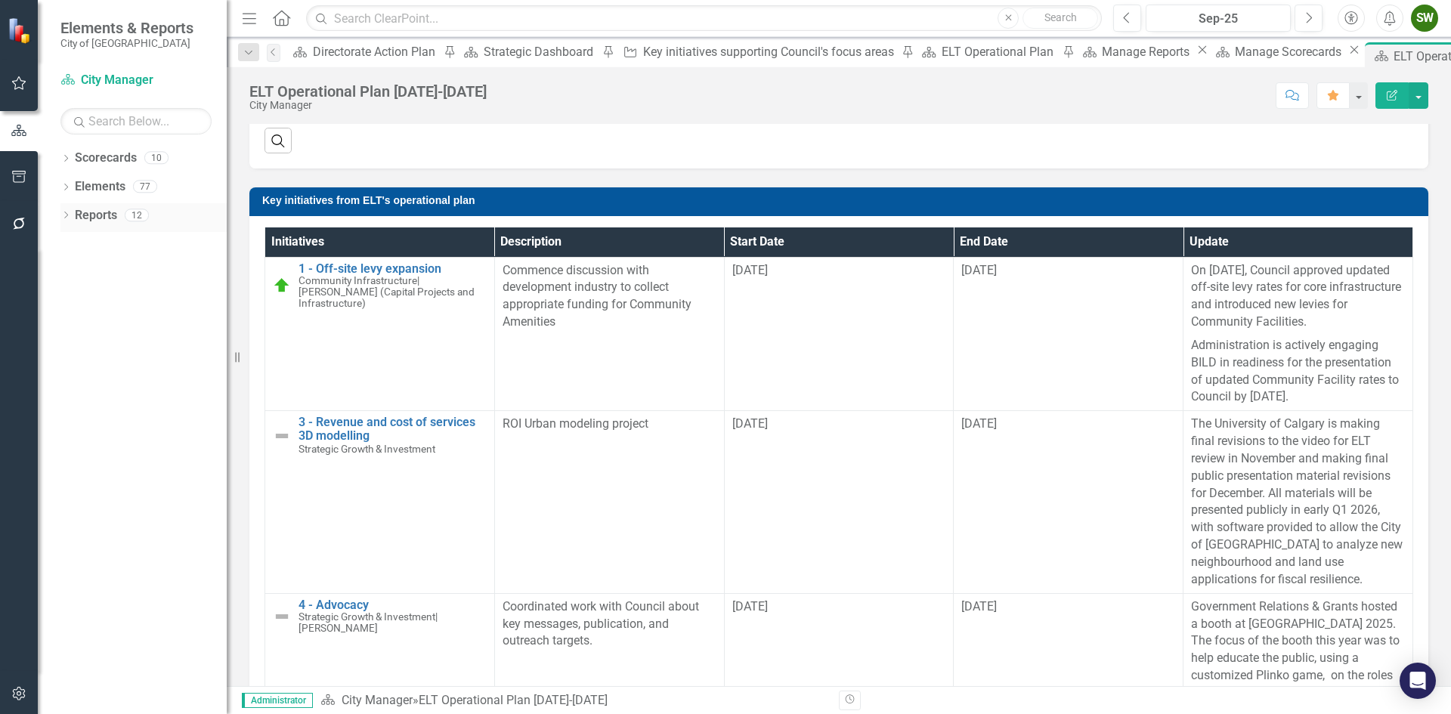
click at [100, 214] on link "Reports" at bounding box center [96, 215] width 42 height 17
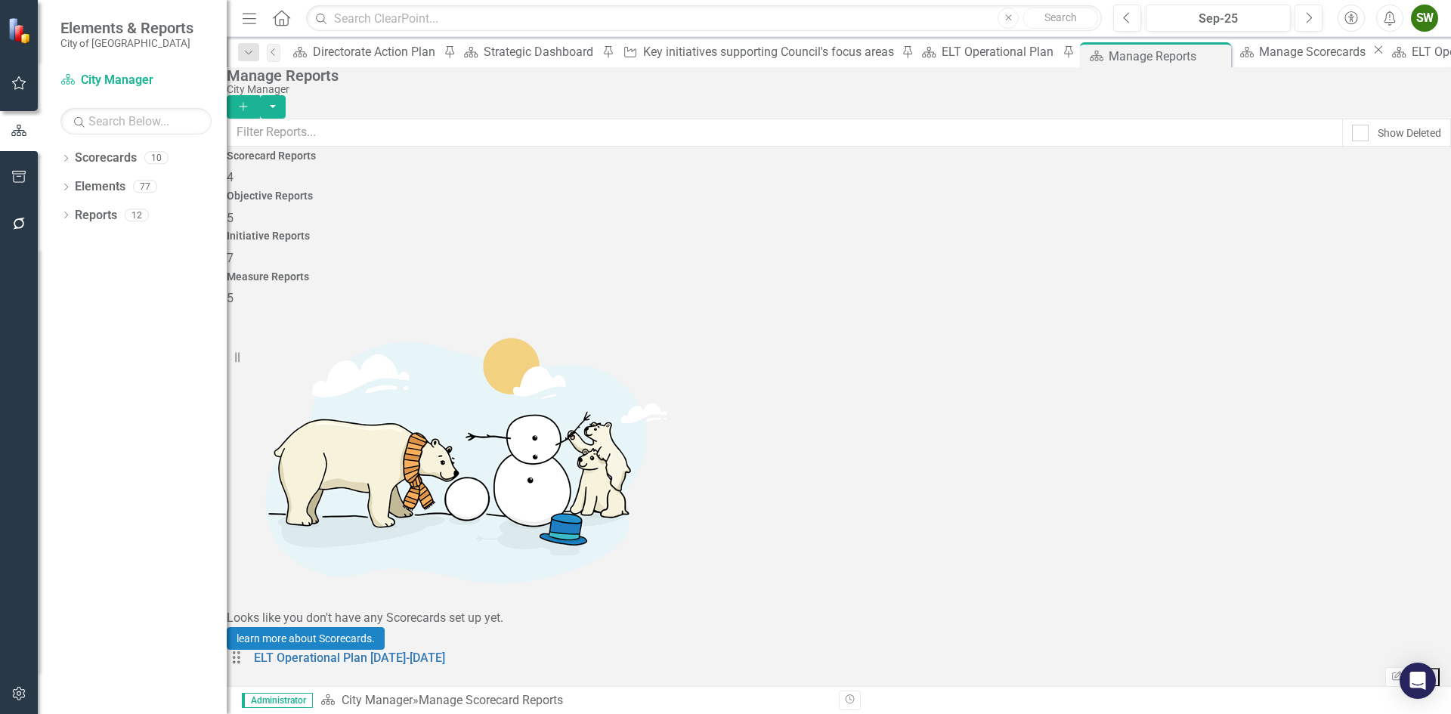
click at [1018, 231] on div "Initiative Reports 7" at bounding box center [839, 249] width 1224 height 36
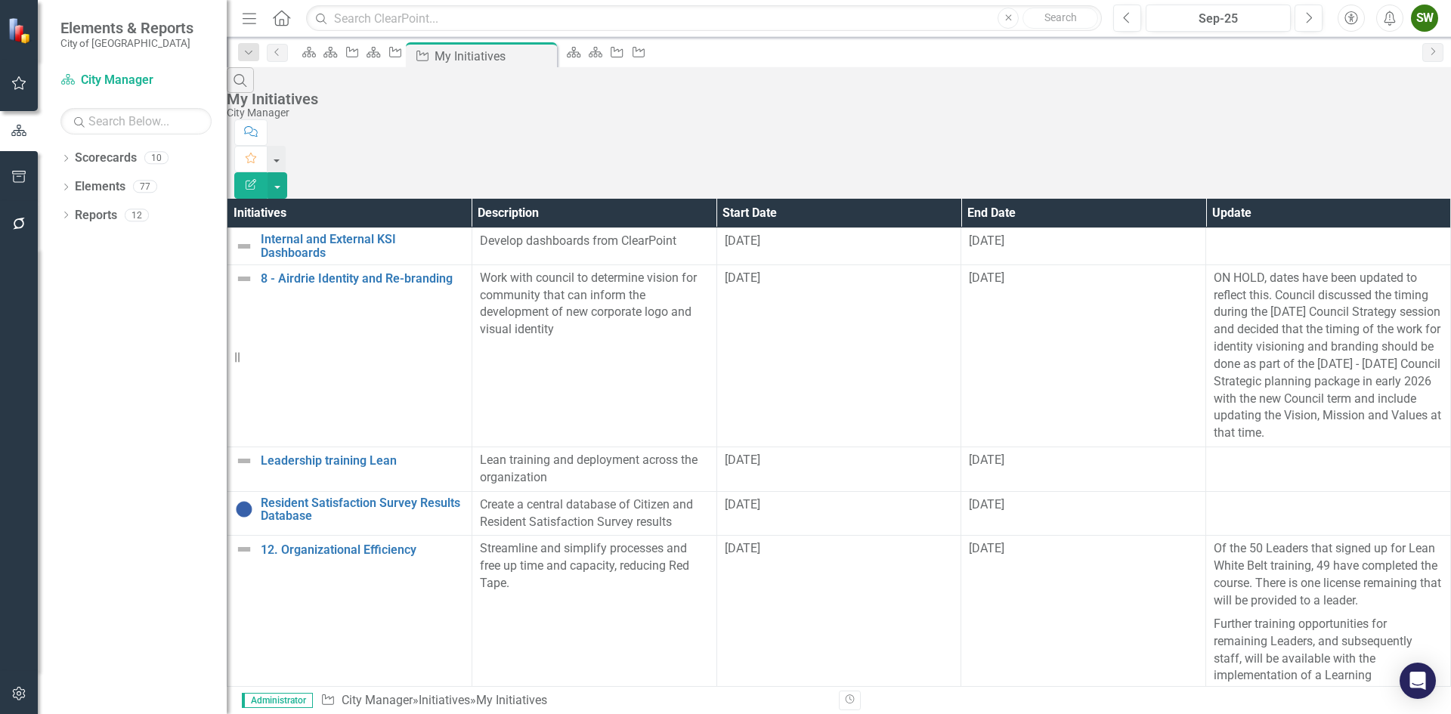
click at [1426, 20] on div "SW" at bounding box center [1424, 18] width 27 height 27
click at [1367, 217] on link "Logout Log Out" at bounding box center [1377, 219] width 119 height 28
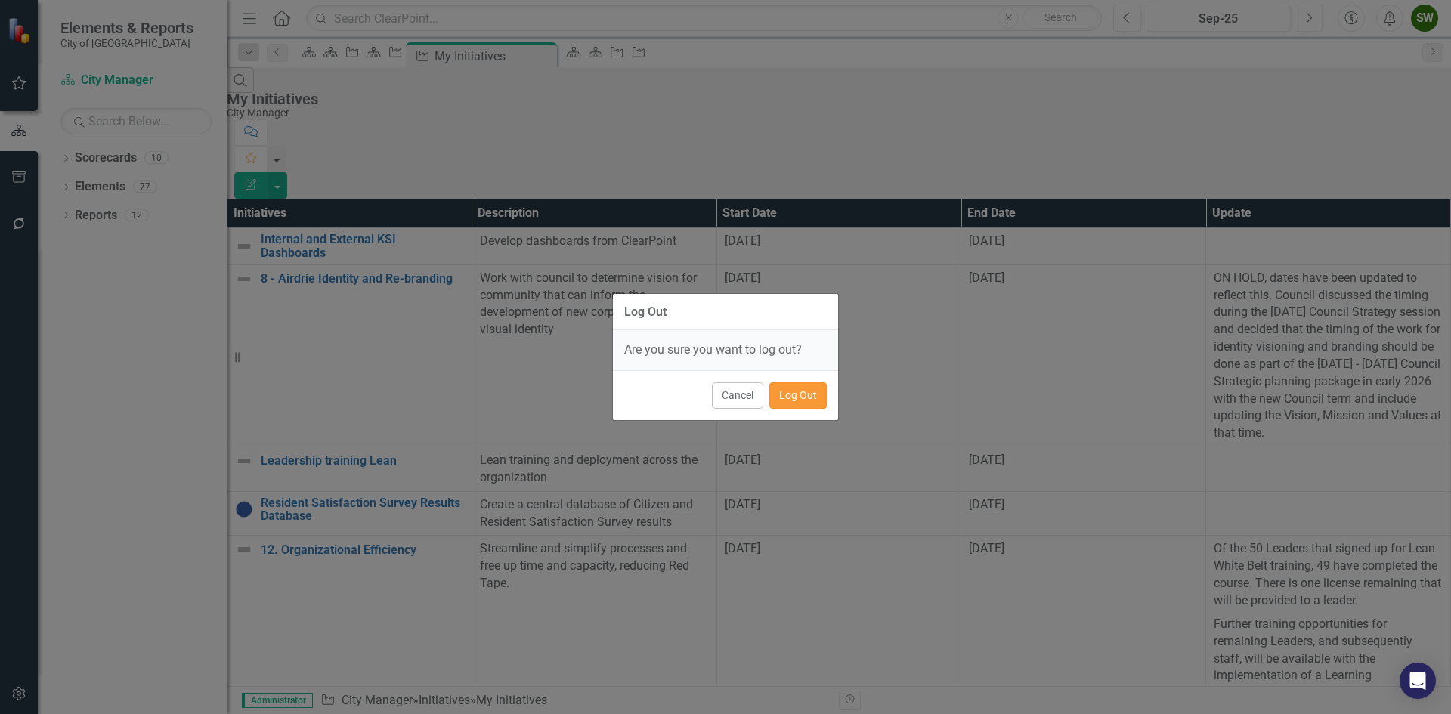
click at [800, 392] on button "Log Out" at bounding box center [797, 395] width 57 height 26
